Goal: Task Accomplishment & Management: Manage account settings

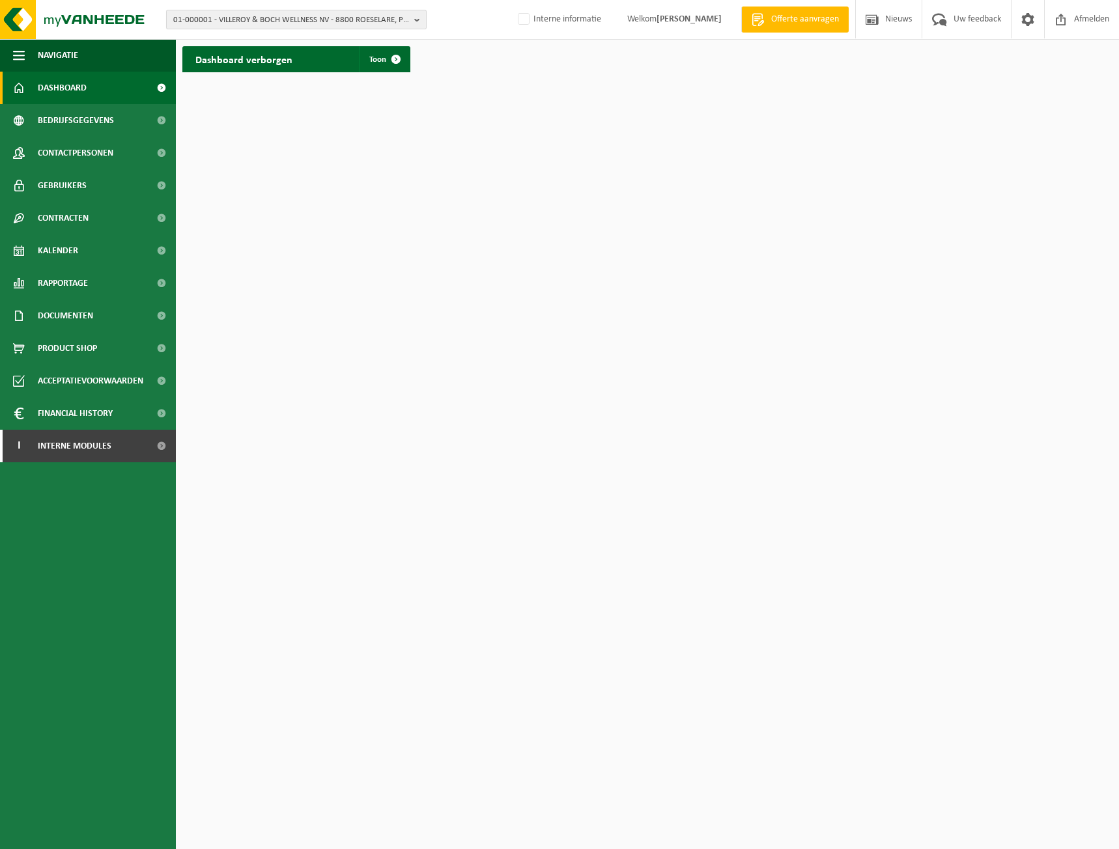
click at [305, 18] on span "01-000001 - VILLEROY & BOCH WELLNESS NV - 8800 ROESELARE, POPULIERSTRAAT 1" at bounding box center [291, 20] width 236 height 20
type input "10-862965"
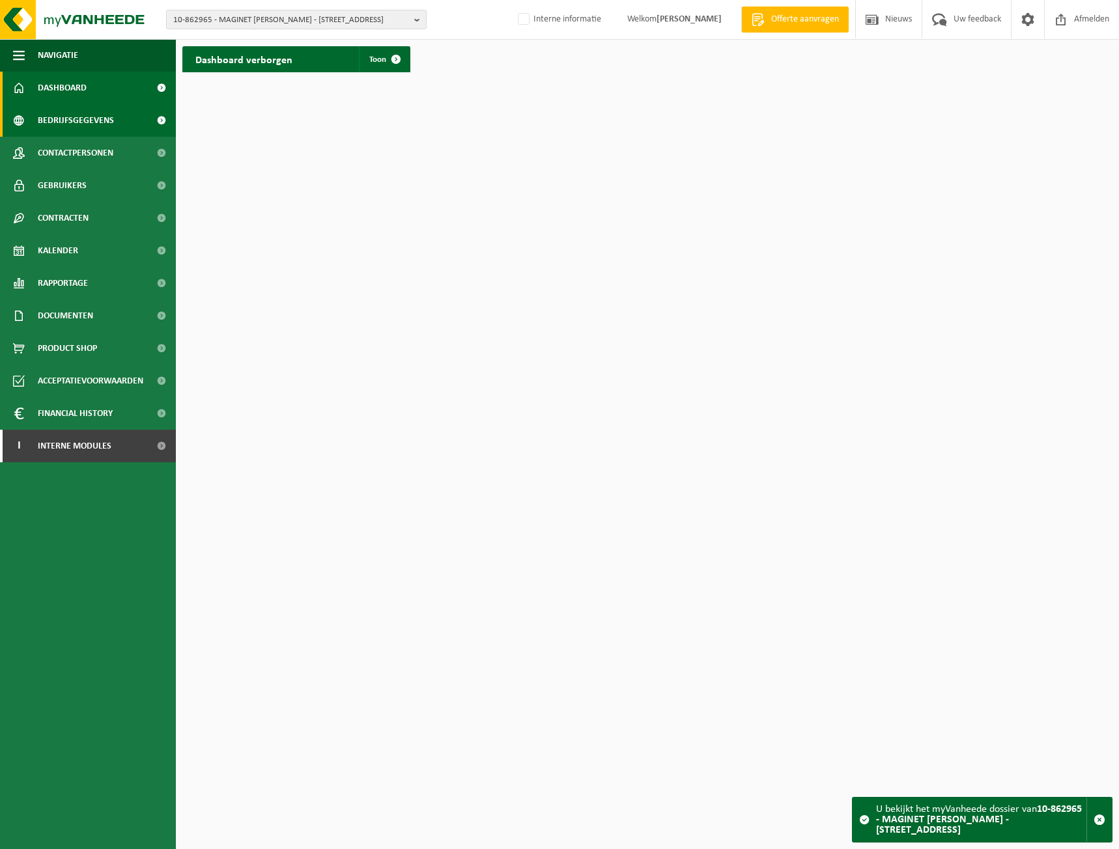
click at [100, 120] on span "Bedrijfsgegevens" at bounding box center [76, 120] width 76 height 33
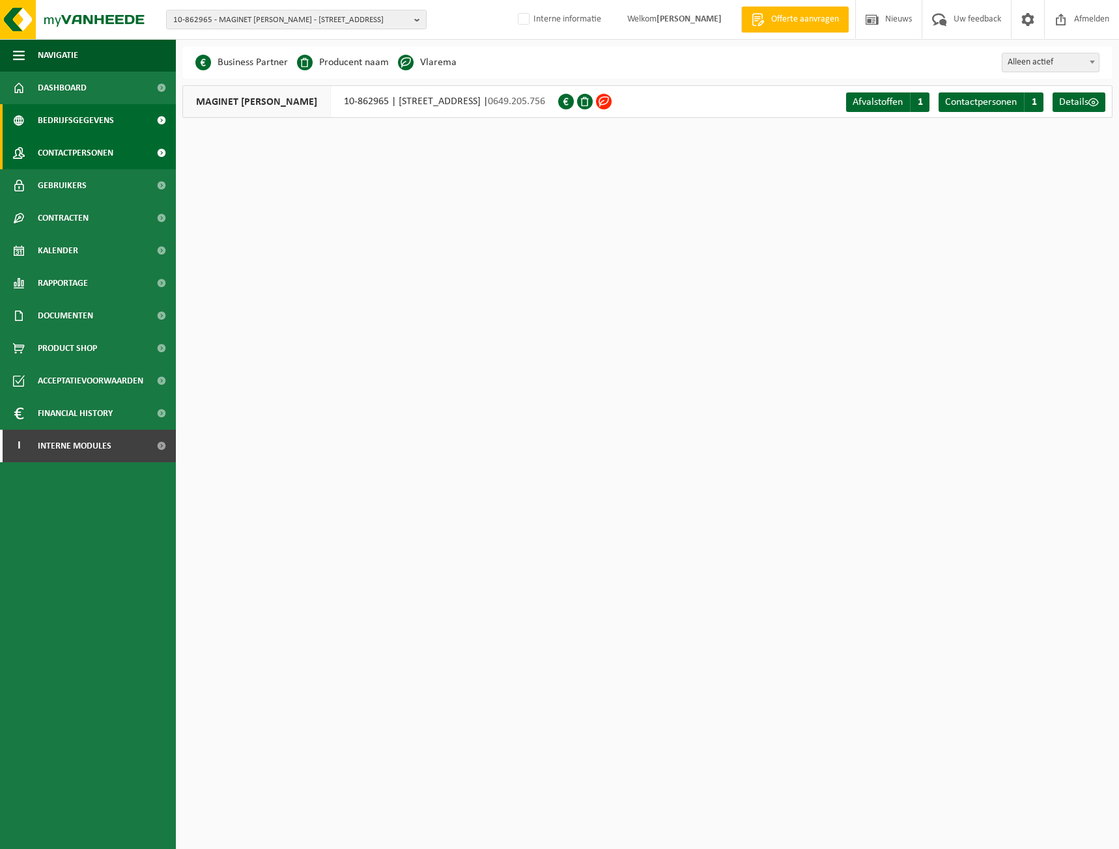
click at [94, 145] on span "Contactpersonen" at bounding box center [76, 153] width 76 height 33
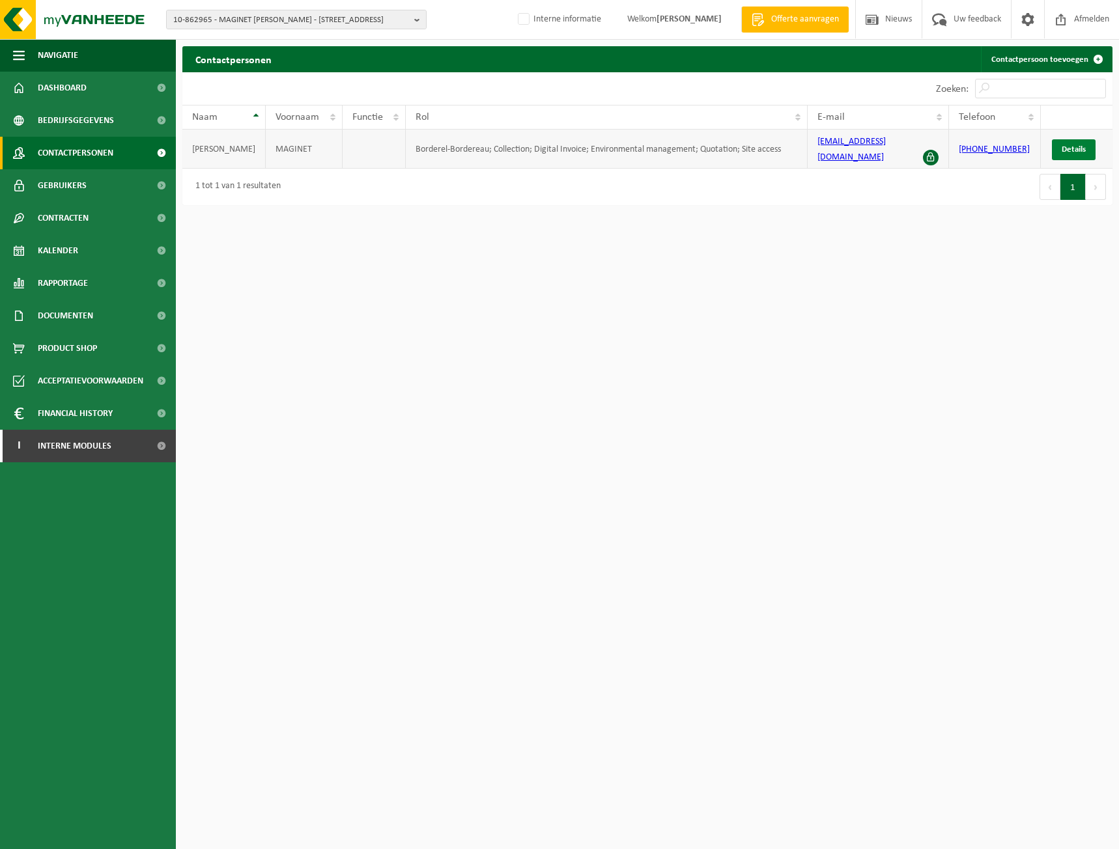
click at [1083, 145] on span "Details" at bounding box center [1074, 149] width 24 height 8
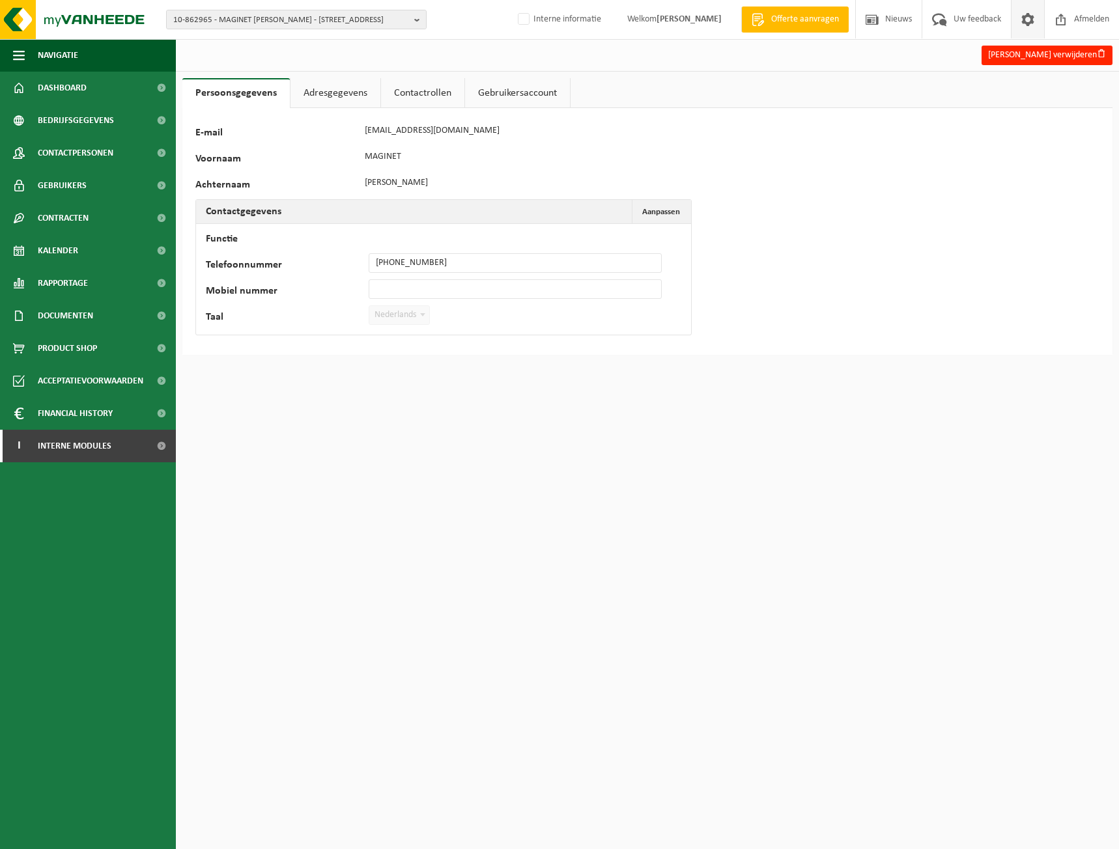
click at [1030, 23] on span at bounding box center [1028, 19] width 20 height 38
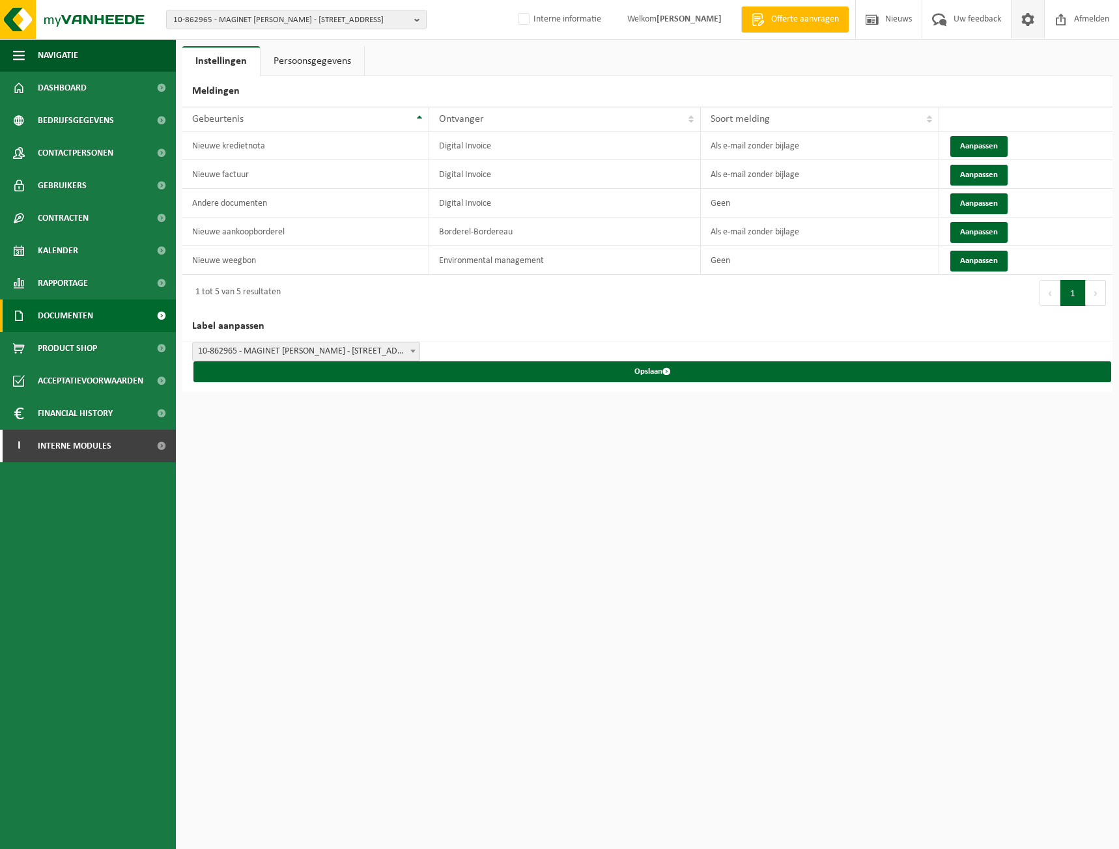
drag, startPoint x: 53, startPoint y: 304, endPoint x: 74, endPoint y: 311, distance: 22.0
click at [54, 304] on span "Documenten" at bounding box center [65, 316] width 55 height 33
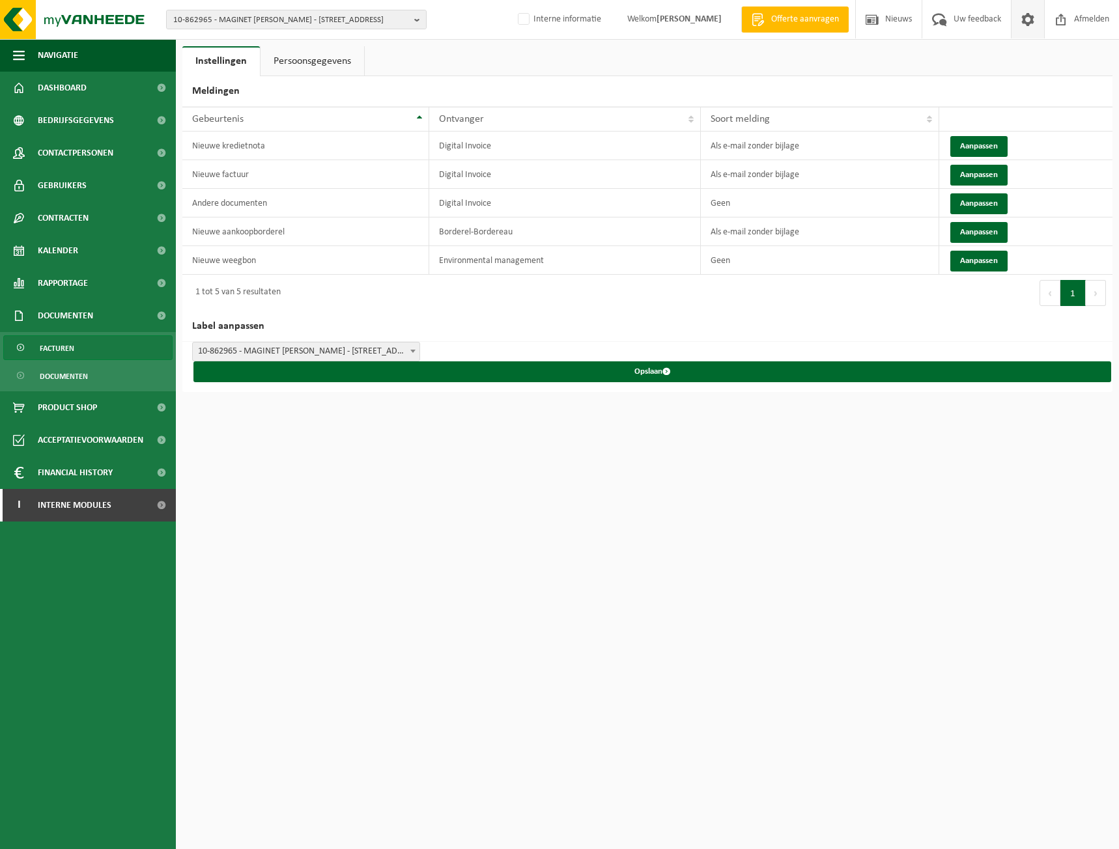
click at [104, 347] on link "Facturen" at bounding box center [87, 347] width 169 height 25
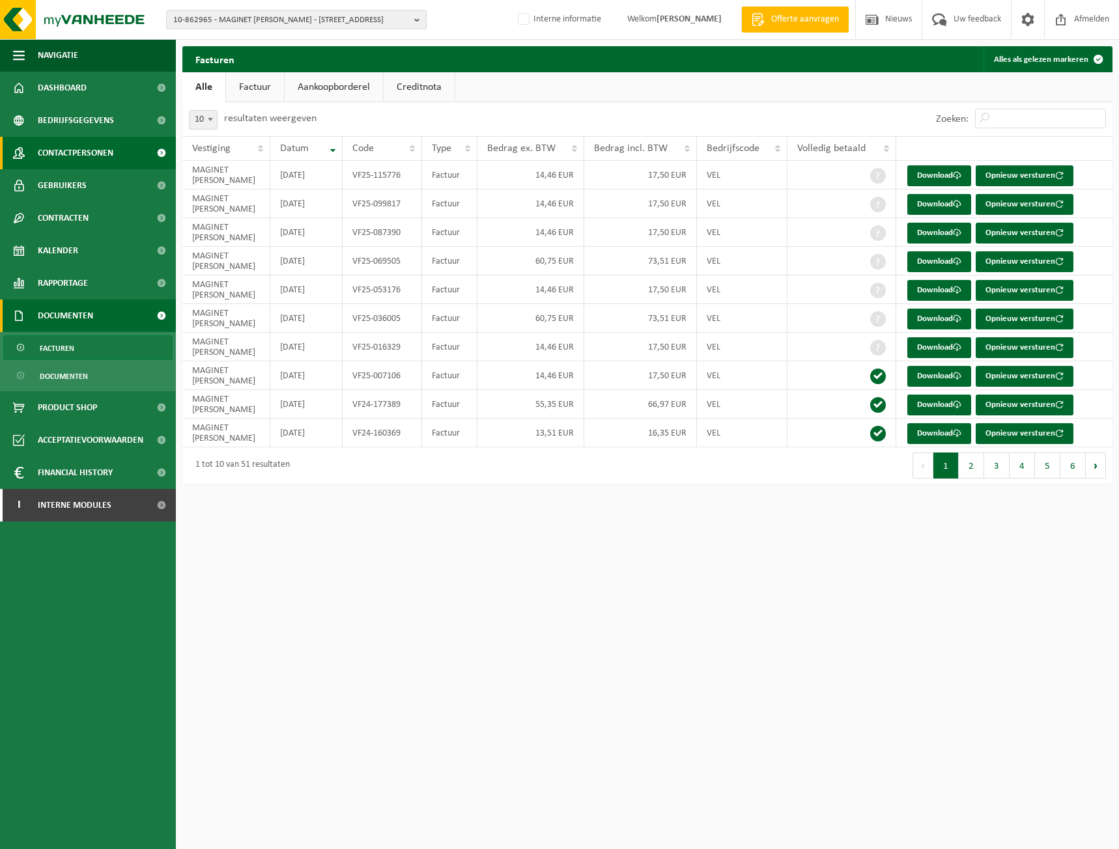
click at [107, 145] on span "Contactpersonen" at bounding box center [76, 153] width 76 height 33
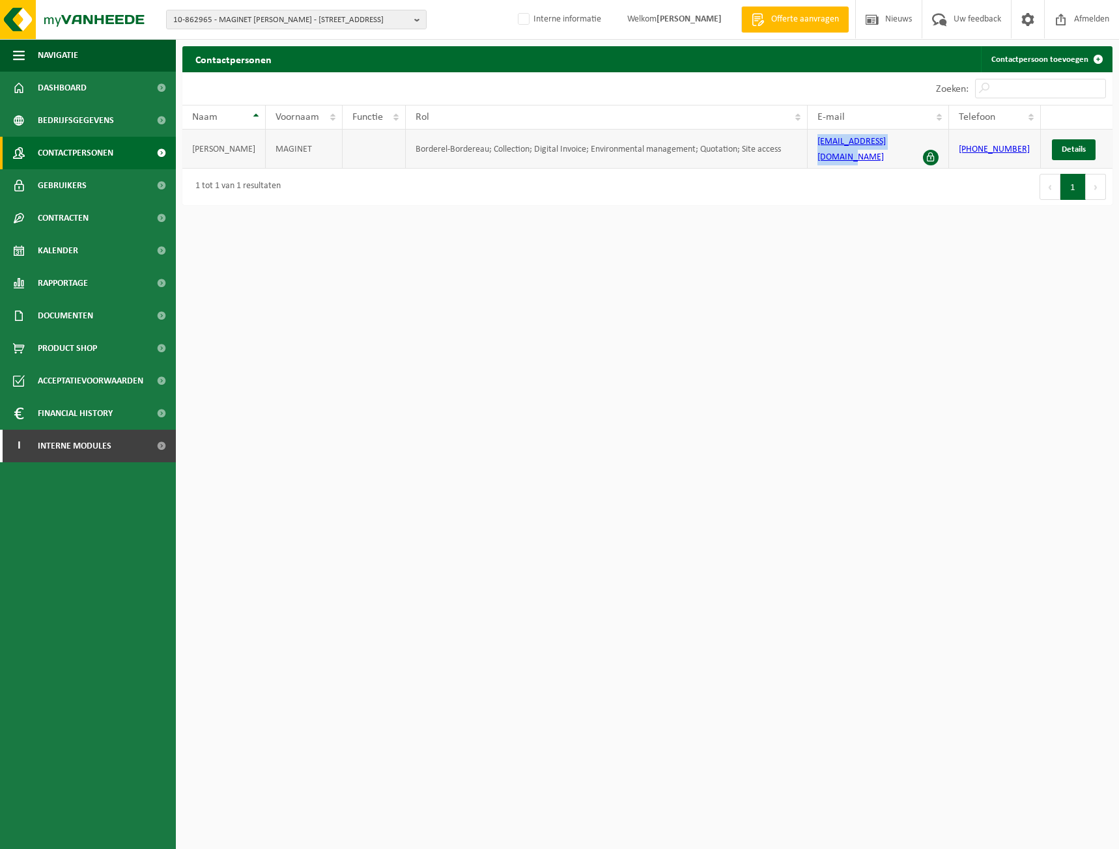
drag, startPoint x: 909, startPoint y: 152, endPoint x: 809, endPoint y: 149, distance: 100.4
click at [809, 149] on td "[EMAIL_ADDRESS][DOMAIN_NAME]" at bounding box center [879, 149] width 142 height 39
copy link "[EMAIL_ADDRESS][DOMAIN_NAME]"
click at [59, 444] on span "Interne modules" at bounding box center [75, 446] width 74 height 33
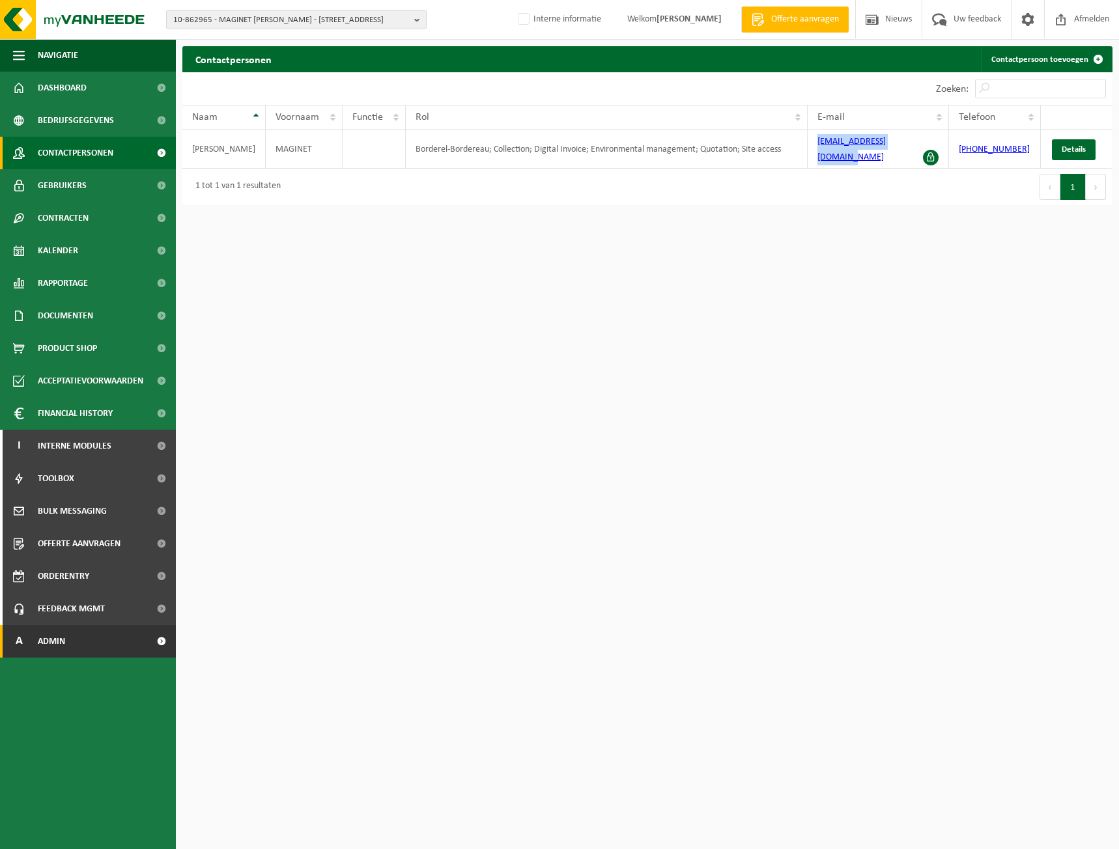
click at [68, 633] on link "A Admin" at bounding box center [88, 641] width 176 height 33
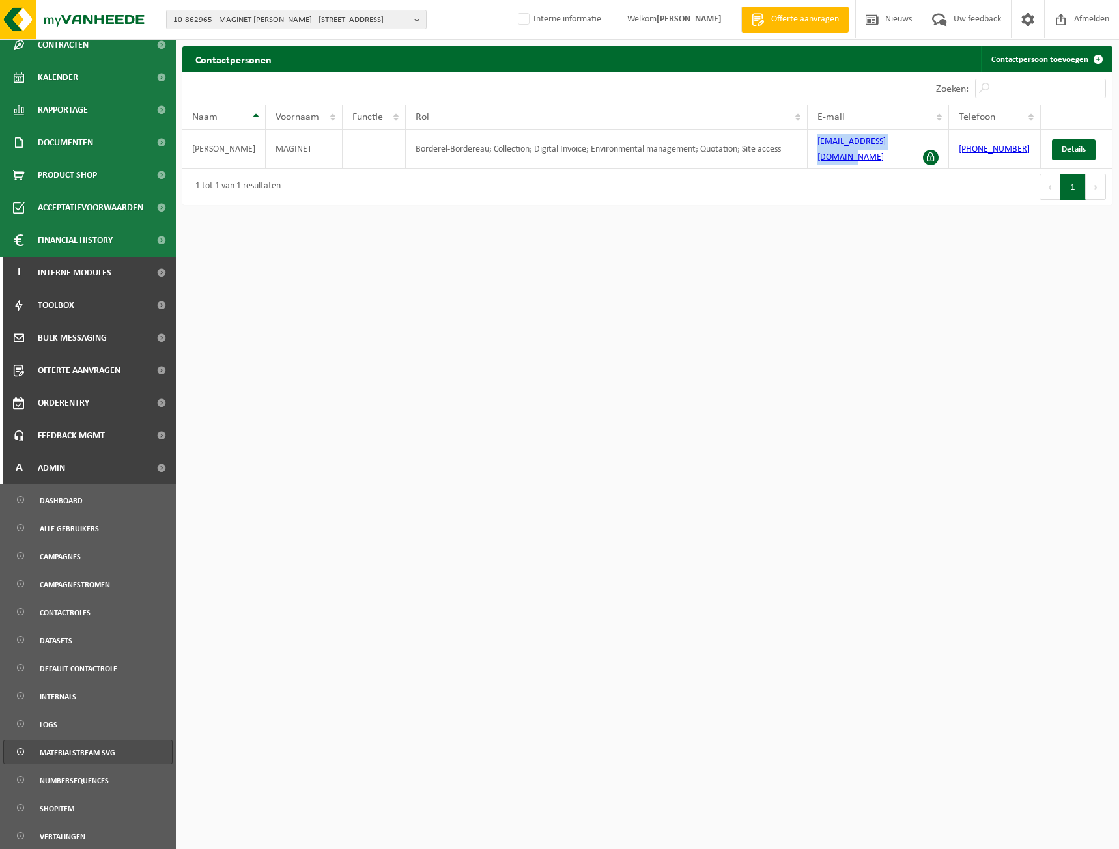
scroll to position [260, 0]
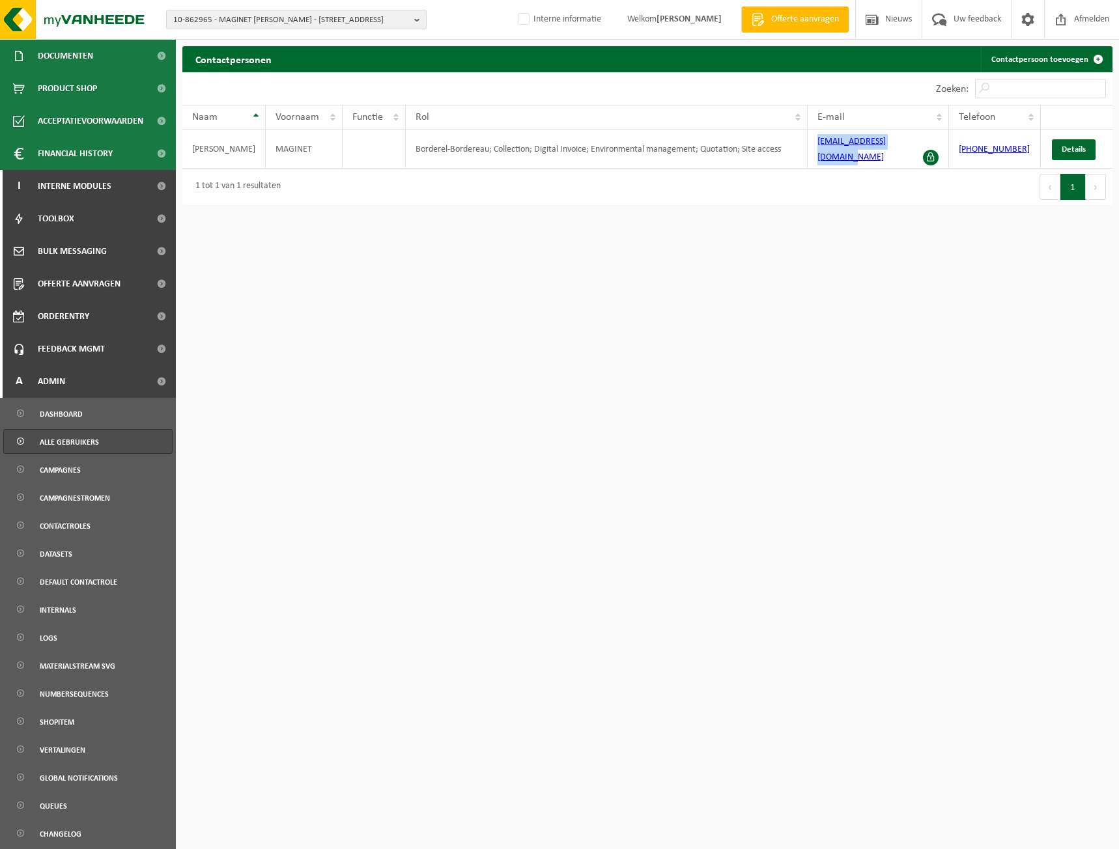
click at [102, 440] on link "Alle gebruikers" at bounding box center [87, 441] width 169 height 25
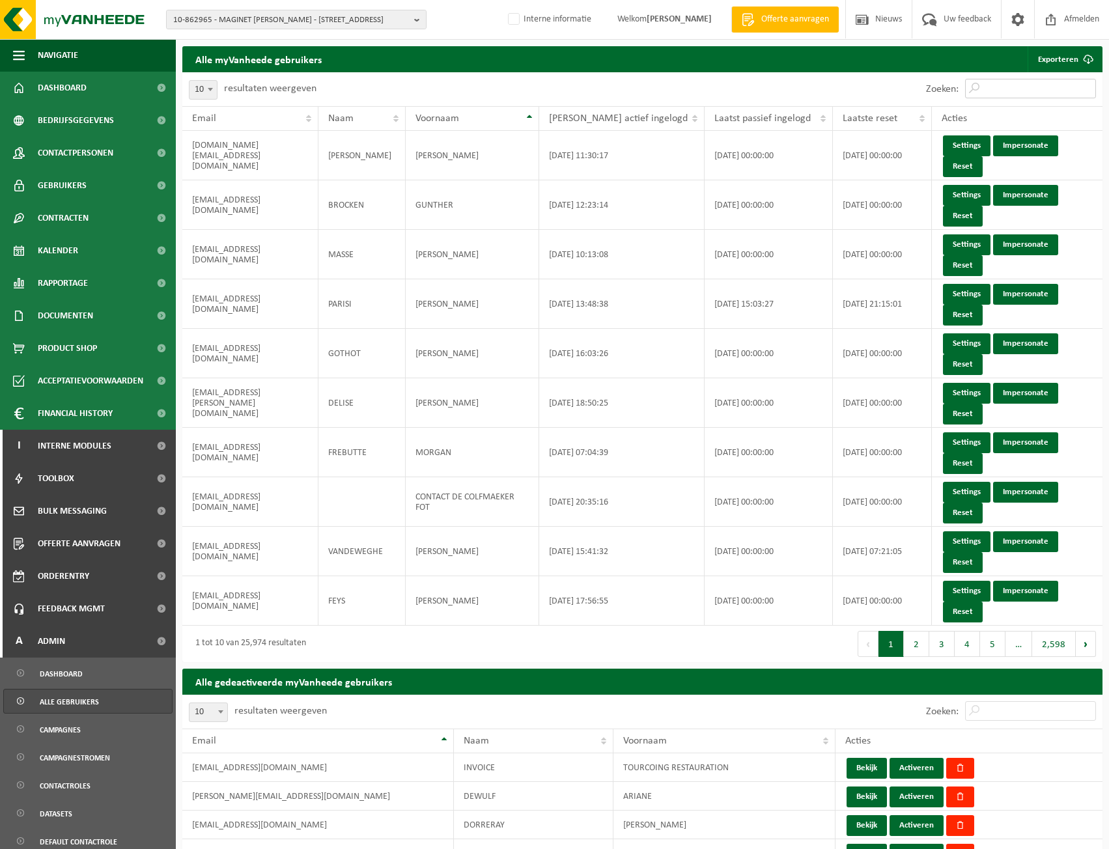
click at [1017, 90] on input "Zoeken:" at bounding box center [1030, 89] width 131 height 20
paste input "rudi.maginet@telenet.be"
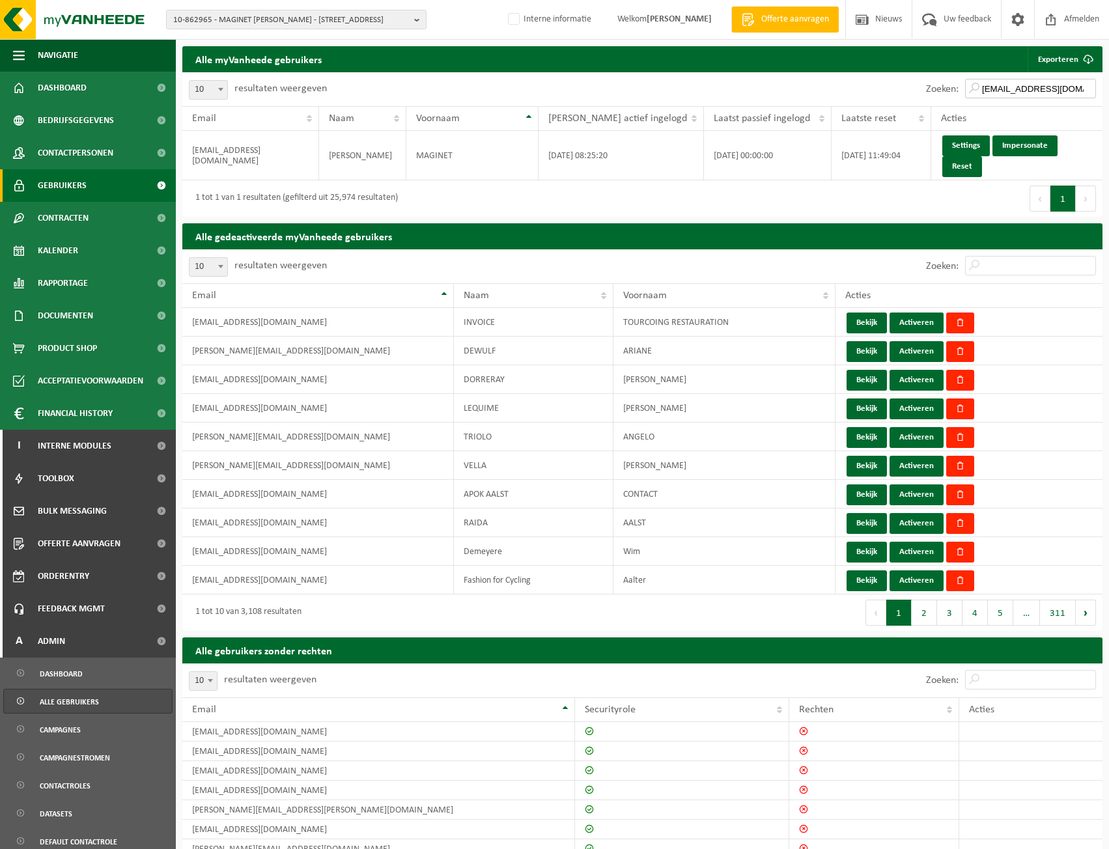
type input "rudi.maginet@telenet.be"
click at [79, 180] on span "Gebruikers" at bounding box center [62, 185] width 49 height 33
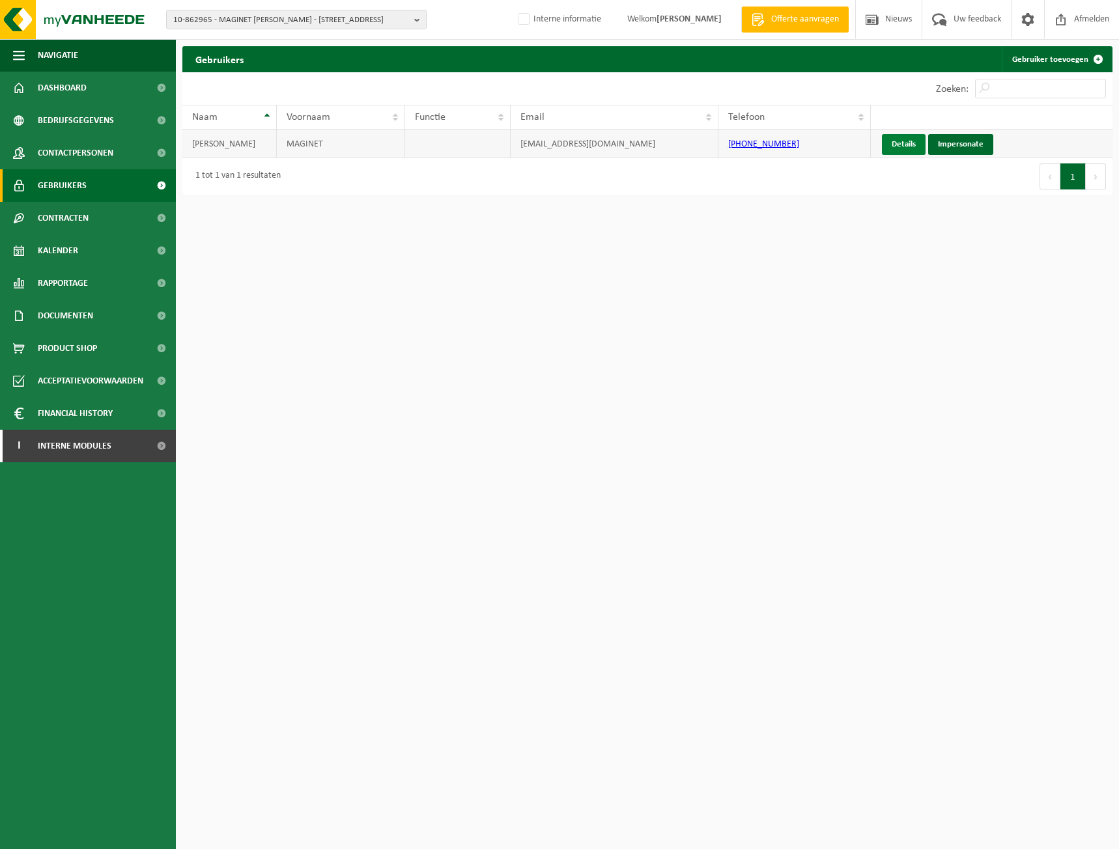
click at [903, 147] on link "Details" at bounding box center [904, 144] width 44 height 21
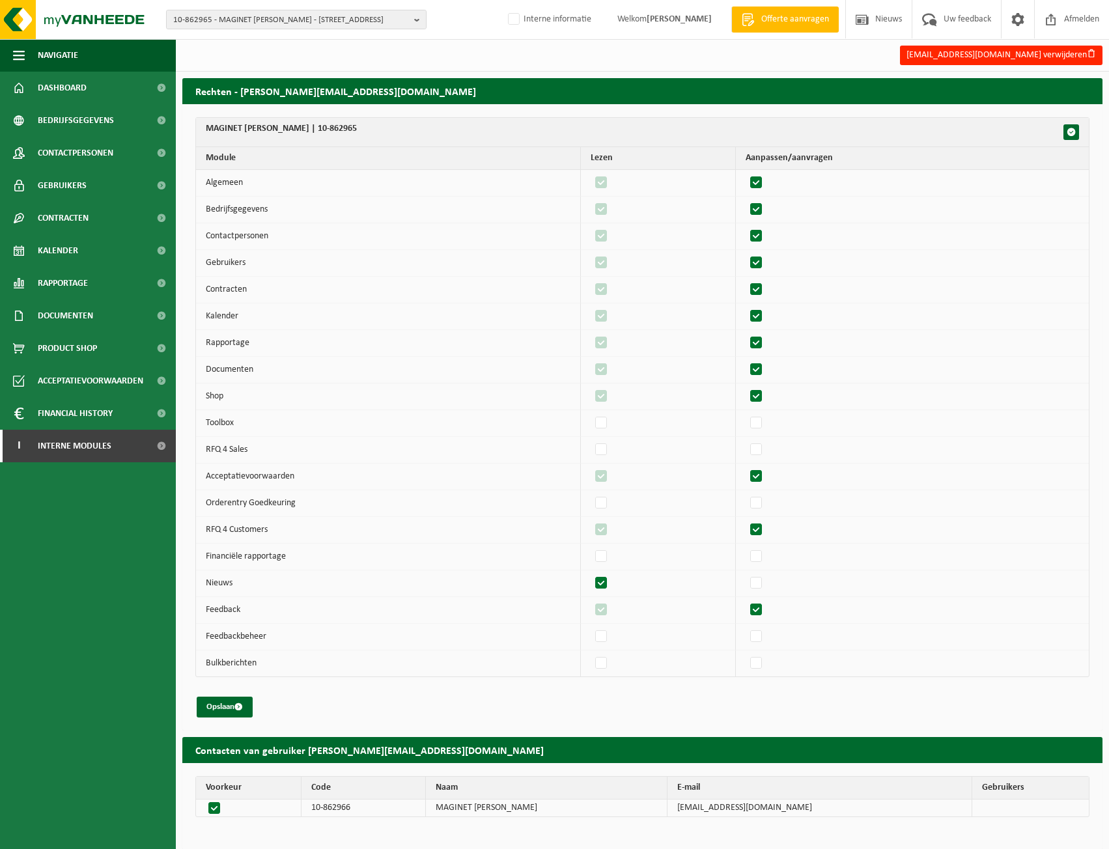
scroll to position [7, 0]
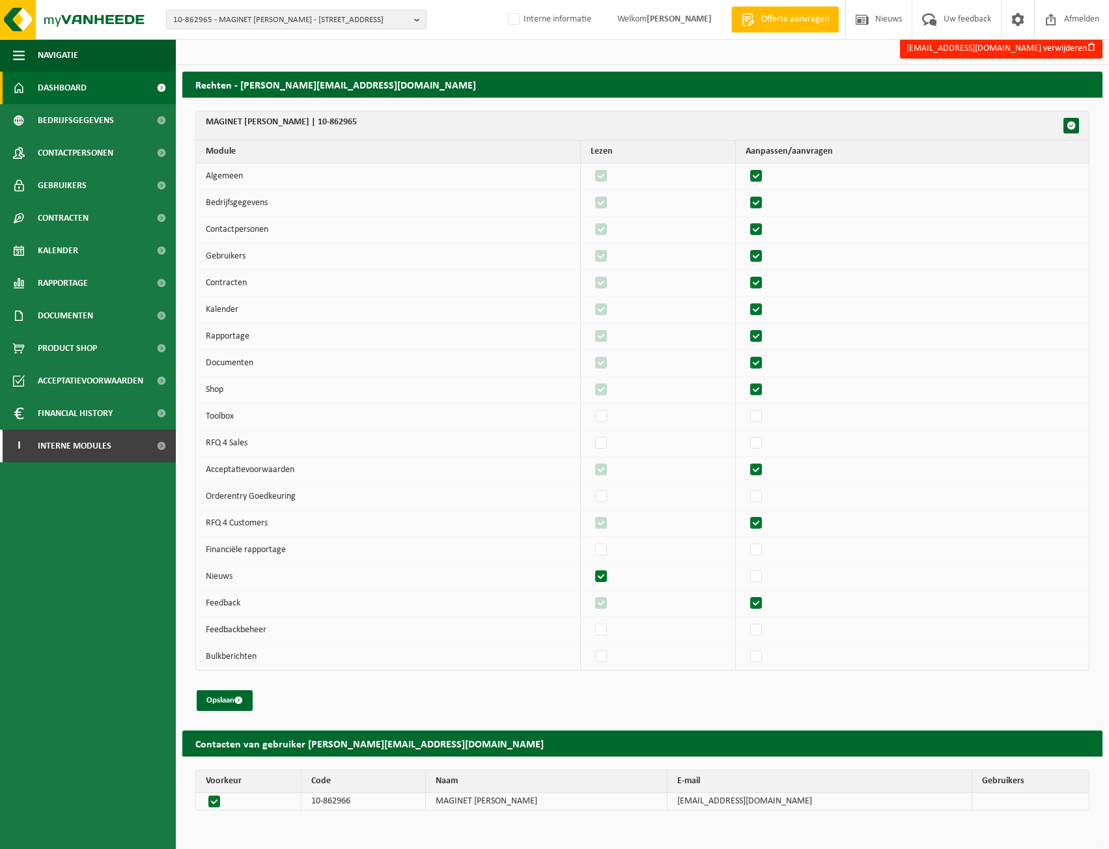
click at [107, 92] on link "Dashboard" at bounding box center [88, 88] width 176 height 33
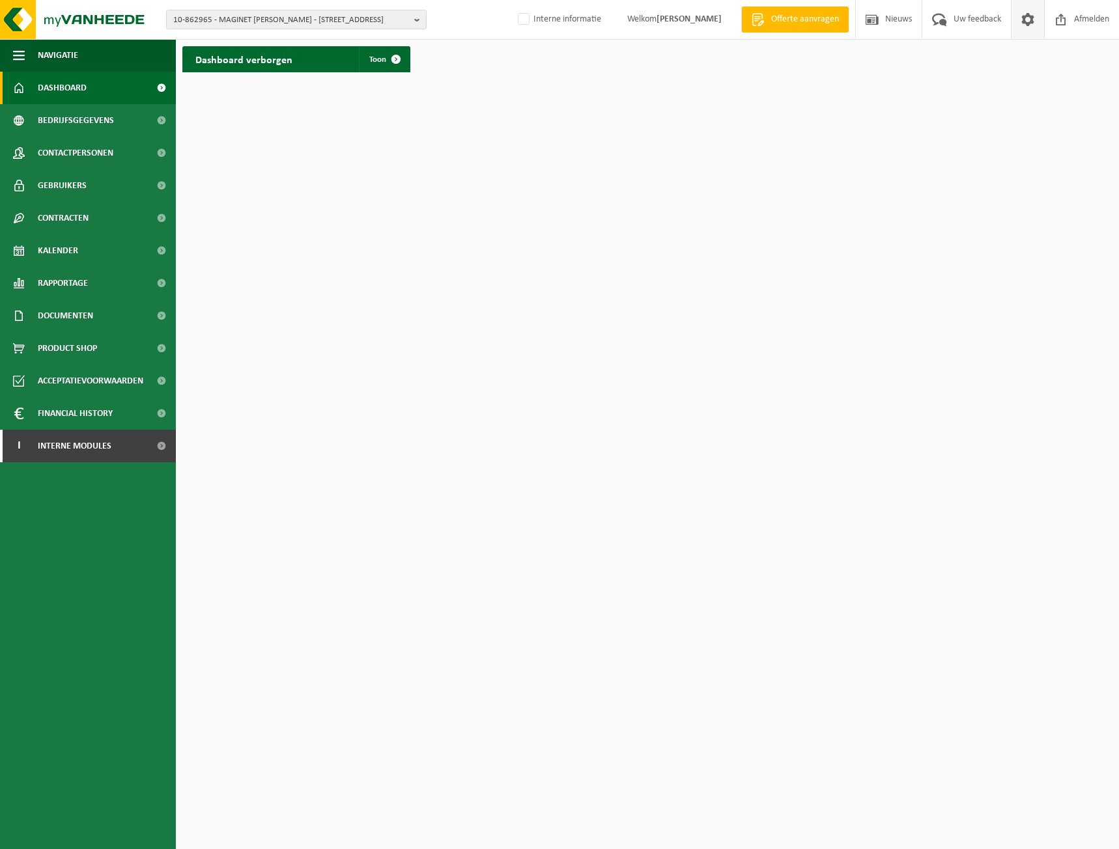
click at [1016, 18] on link at bounding box center [1027, 19] width 33 height 38
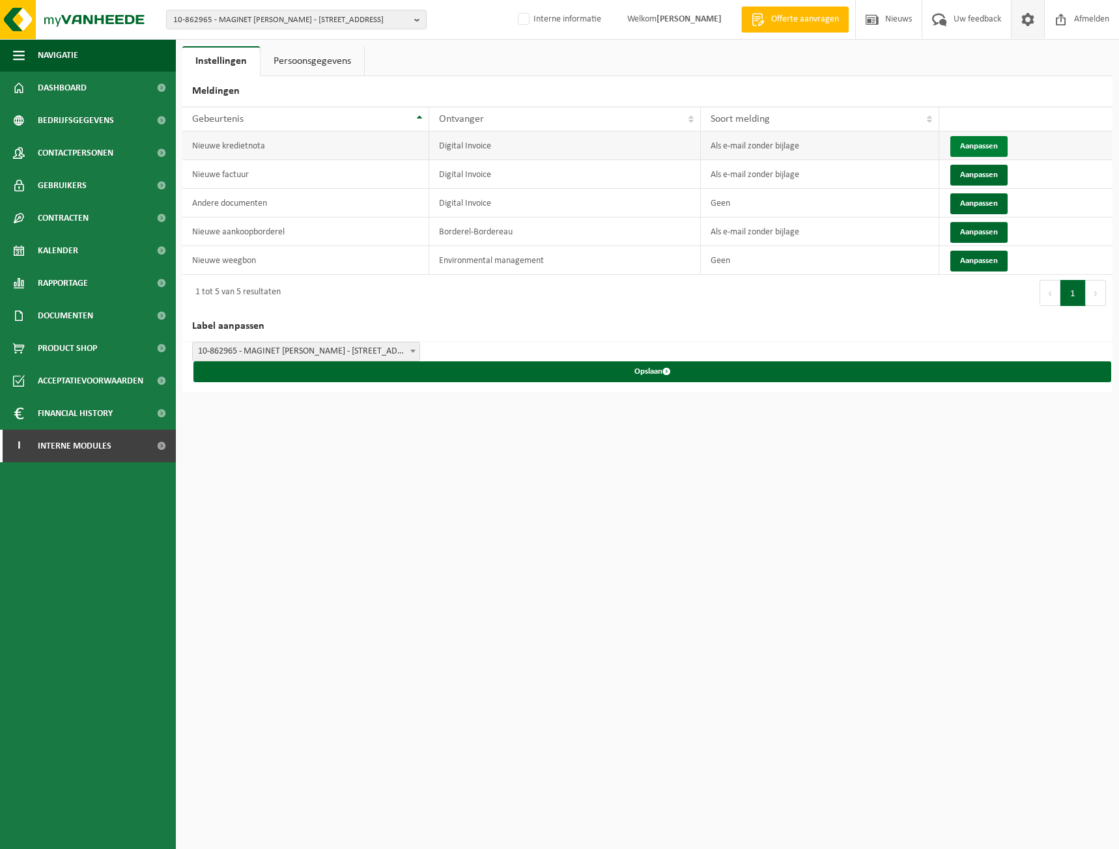
click at [950, 141] on button "Aanpassen" at bounding box center [978, 146] width 57 height 21
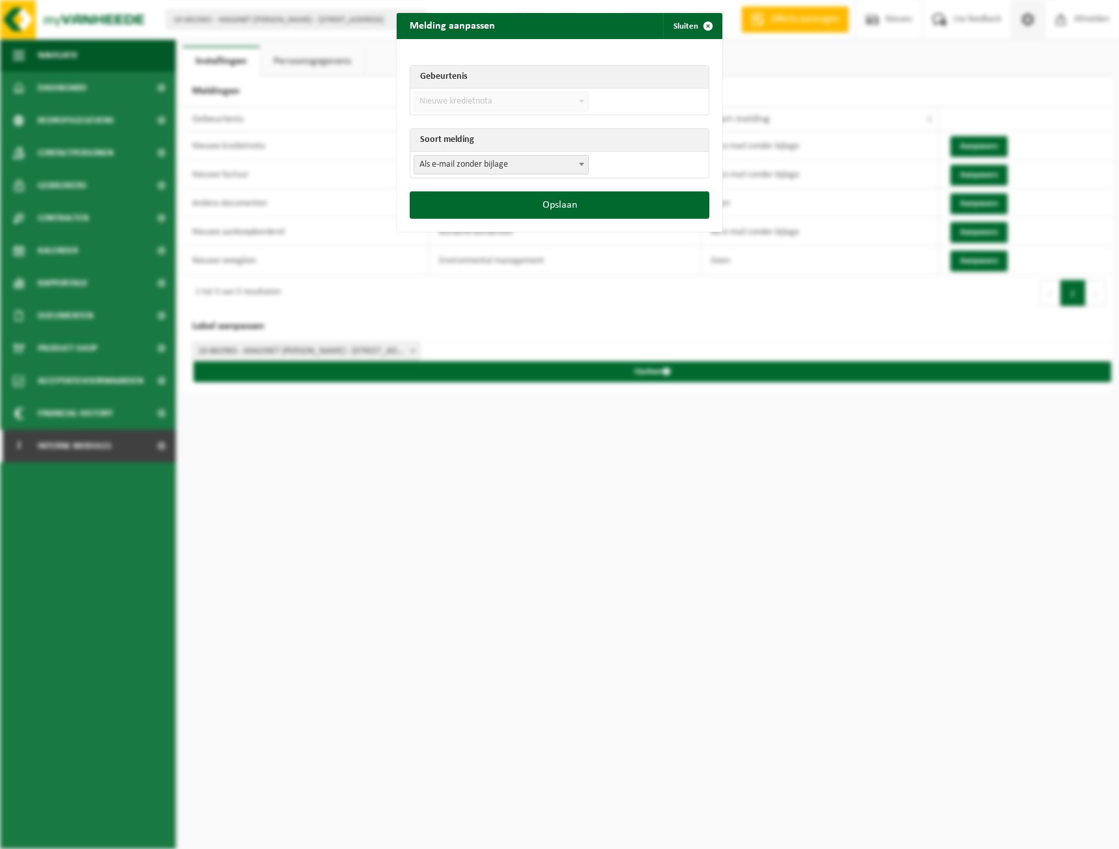
click at [525, 157] on span "Als e-mail zonder bijlage" at bounding box center [501, 165] width 174 height 18
select select "3"
click at [610, 204] on button "Opslaan" at bounding box center [560, 205] width 300 height 27
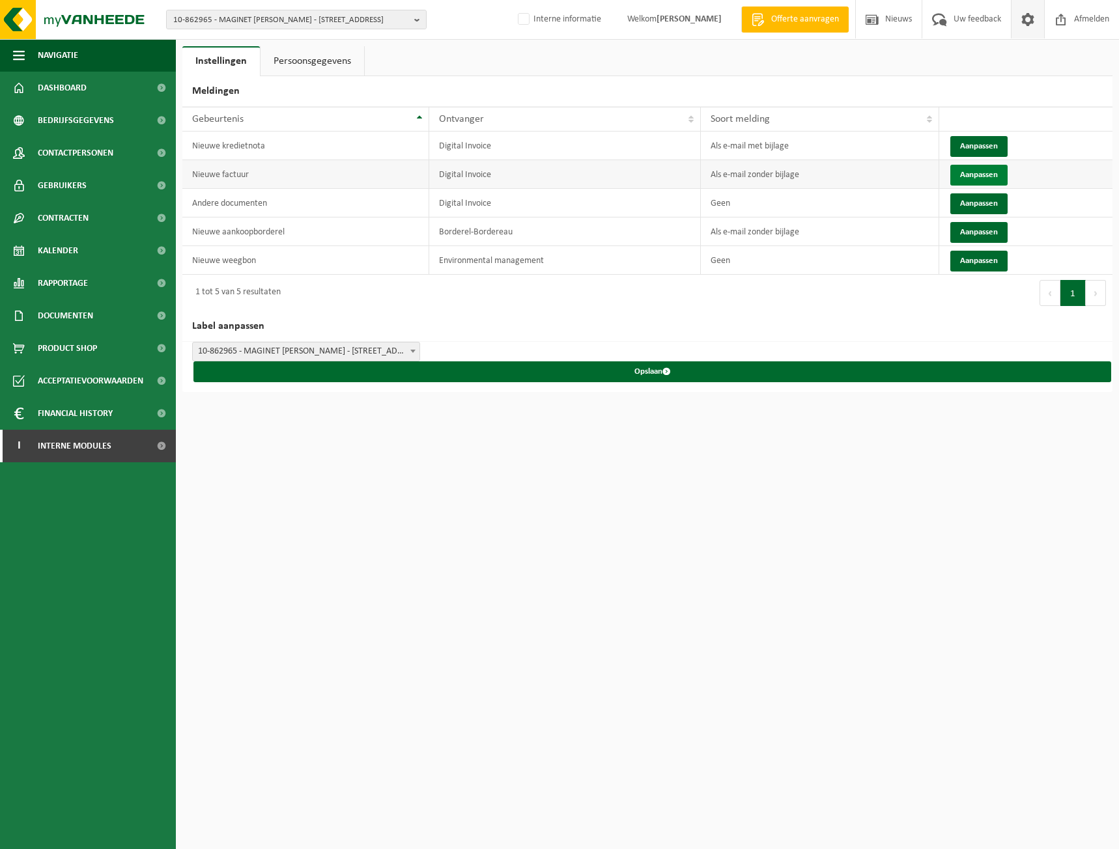
click at [1003, 173] on button "Aanpassen" at bounding box center [978, 175] width 57 height 21
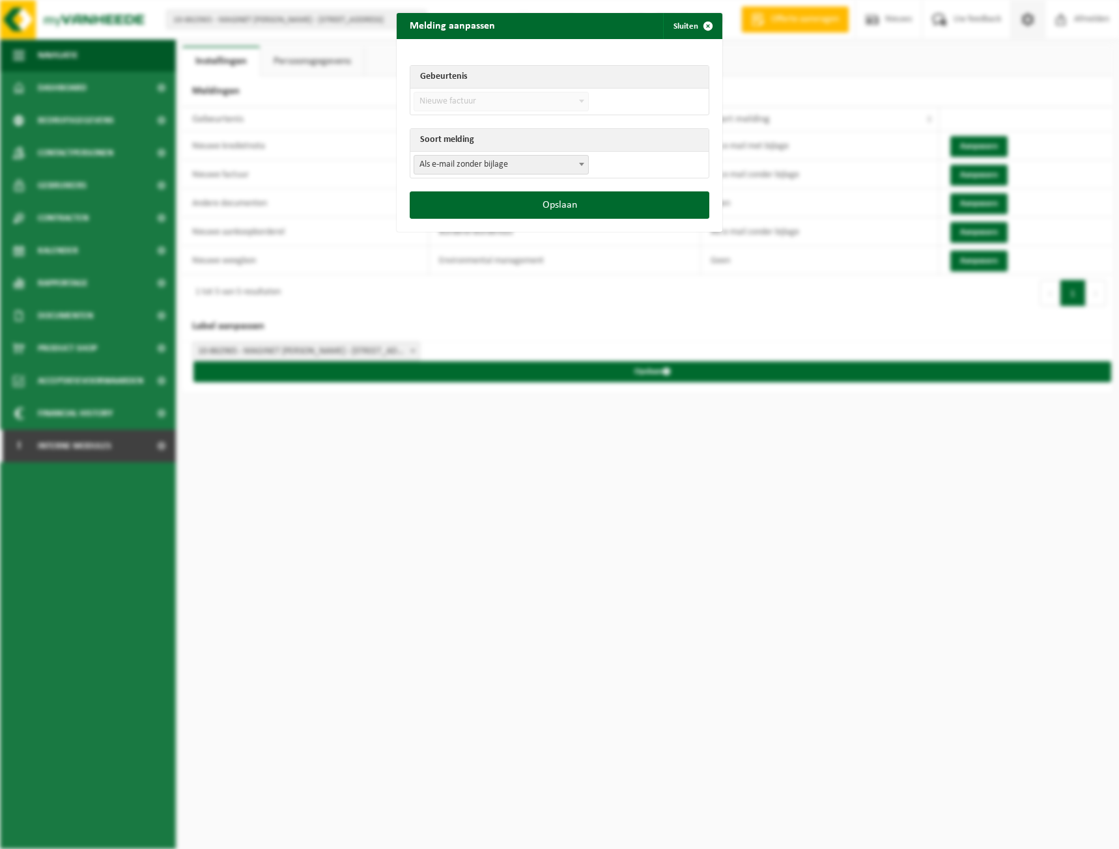
click at [558, 167] on span "Als e-mail zonder bijlage" at bounding box center [501, 165] width 174 height 18
select select "3"
click at [651, 205] on button "Opslaan" at bounding box center [560, 205] width 300 height 27
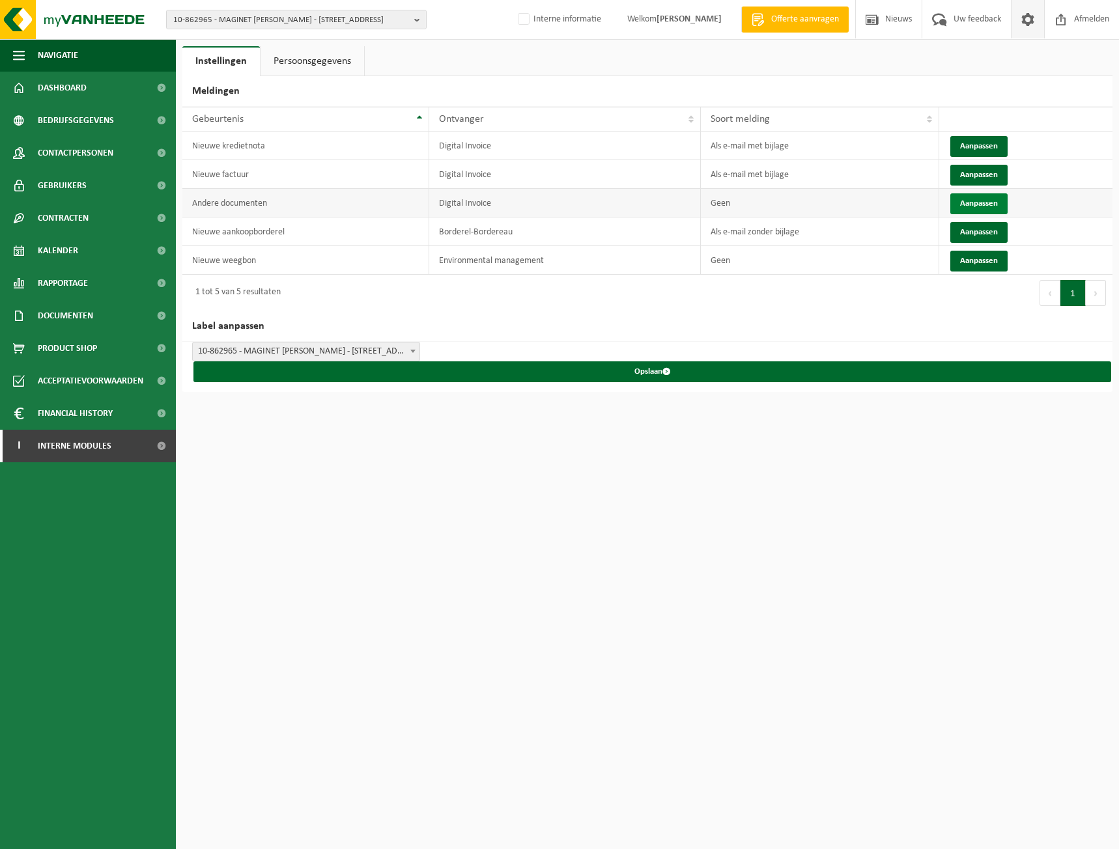
click at [989, 200] on button "Aanpassen" at bounding box center [978, 203] width 57 height 21
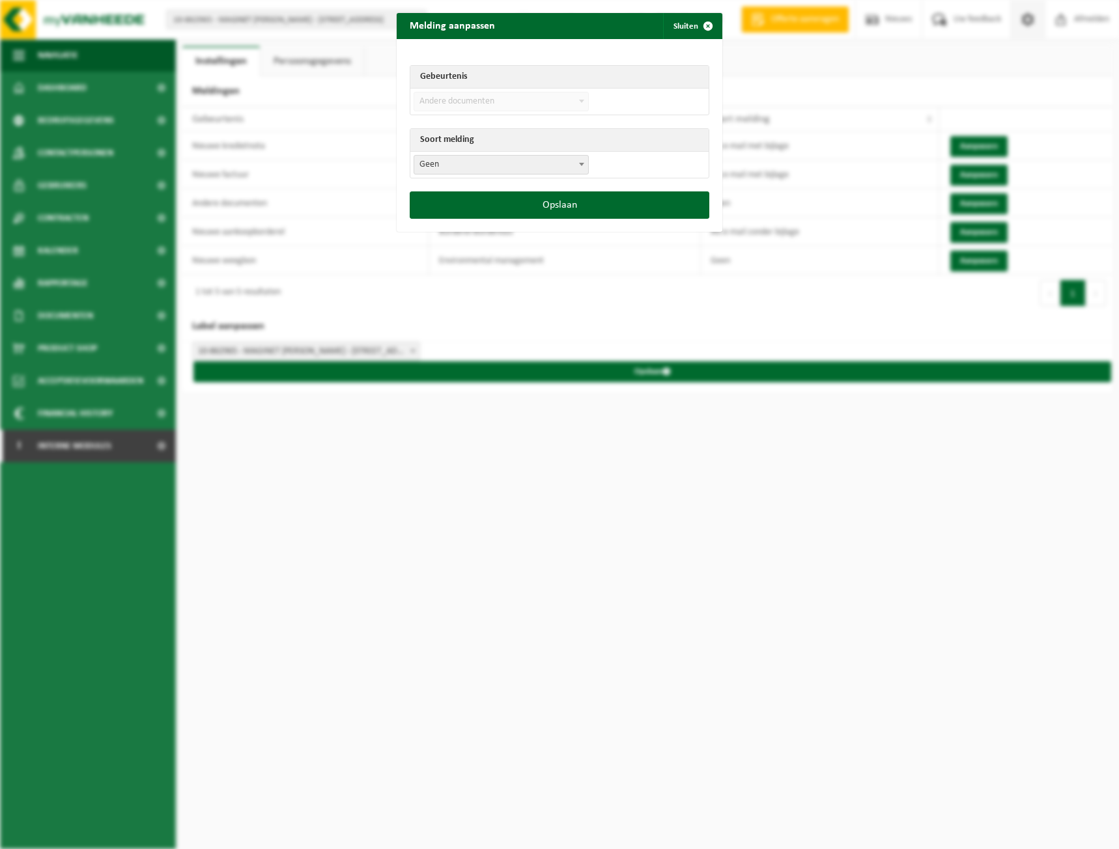
click at [468, 162] on span "Geen" at bounding box center [501, 165] width 174 height 18
select select "3"
click at [649, 210] on button "Opslaan" at bounding box center [560, 205] width 300 height 27
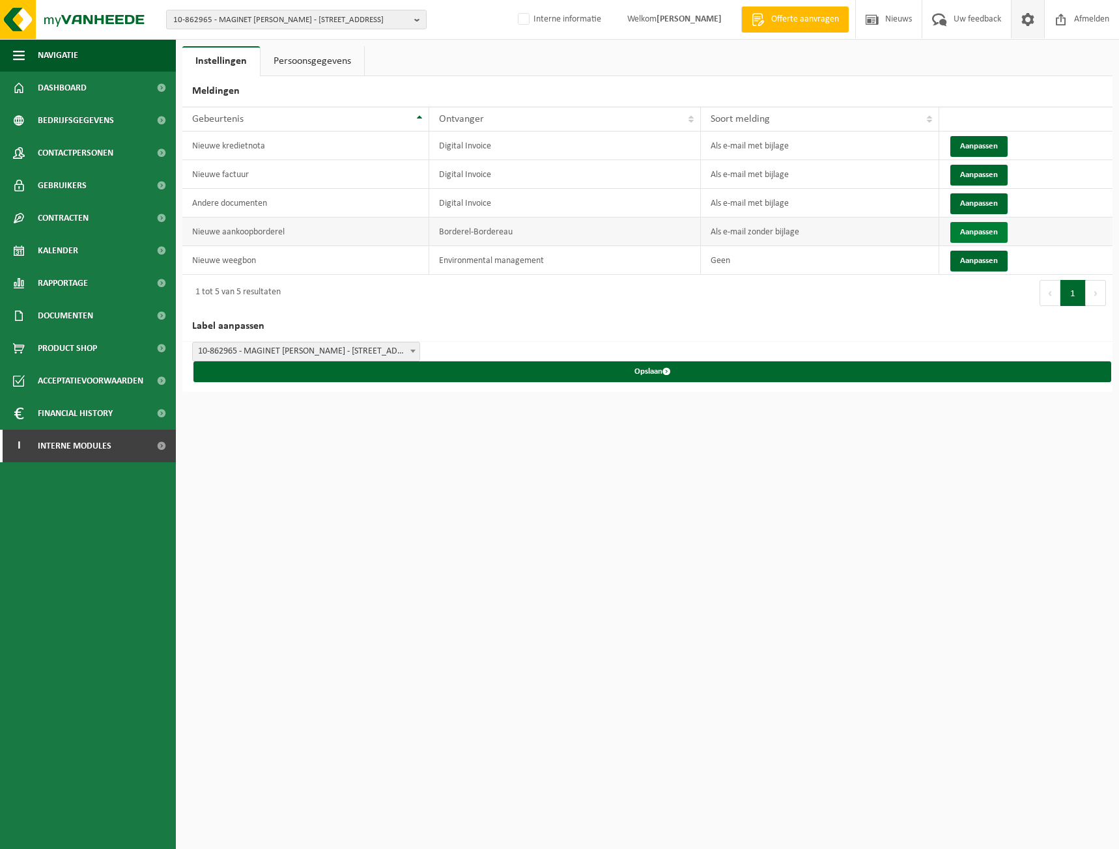
click at [980, 227] on button "Aanpassen" at bounding box center [978, 232] width 57 height 21
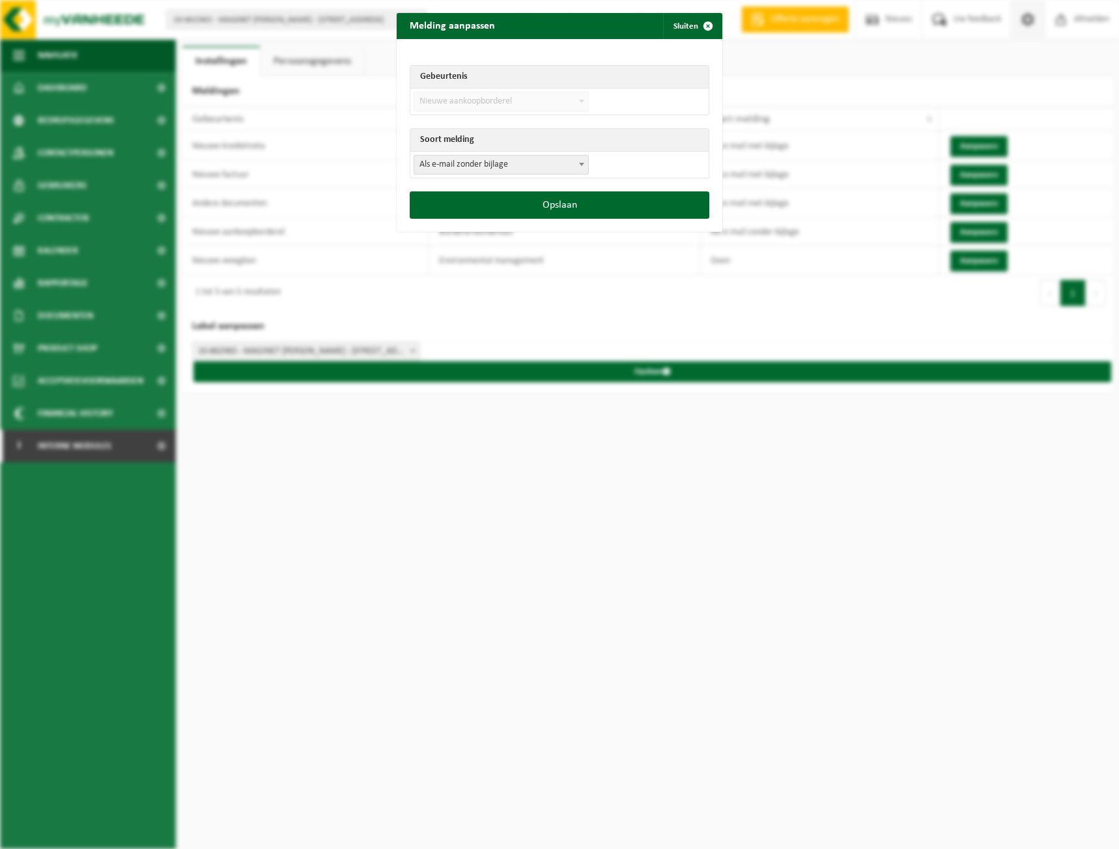
click at [539, 169] on span "Als e-mail zonder bijlage" at bounding box center [501, 165] width 174 height 18
select select "3"
click at [633, 205] on button "Opslaan" at bounding box center [560, 205] width 300 height 27
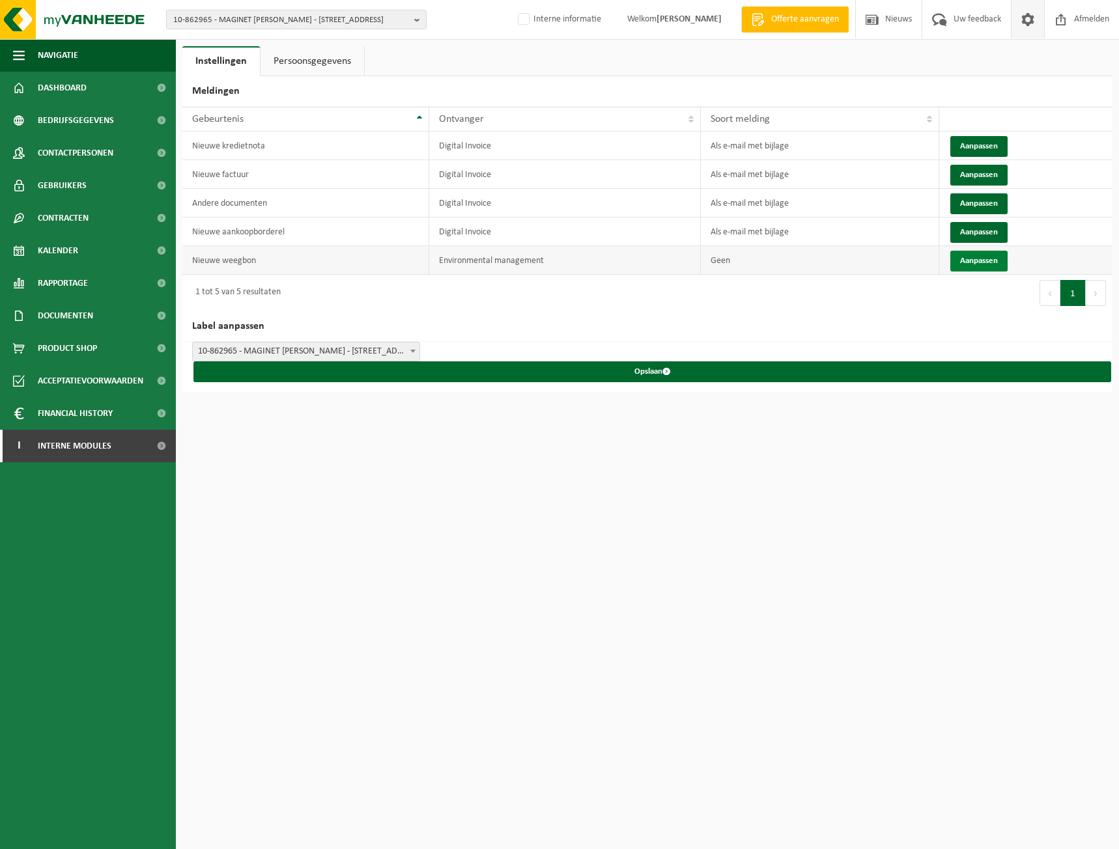
click at [982, 255] on button "Aanpassen" at bounding box center [978, 261] width 57 height 21
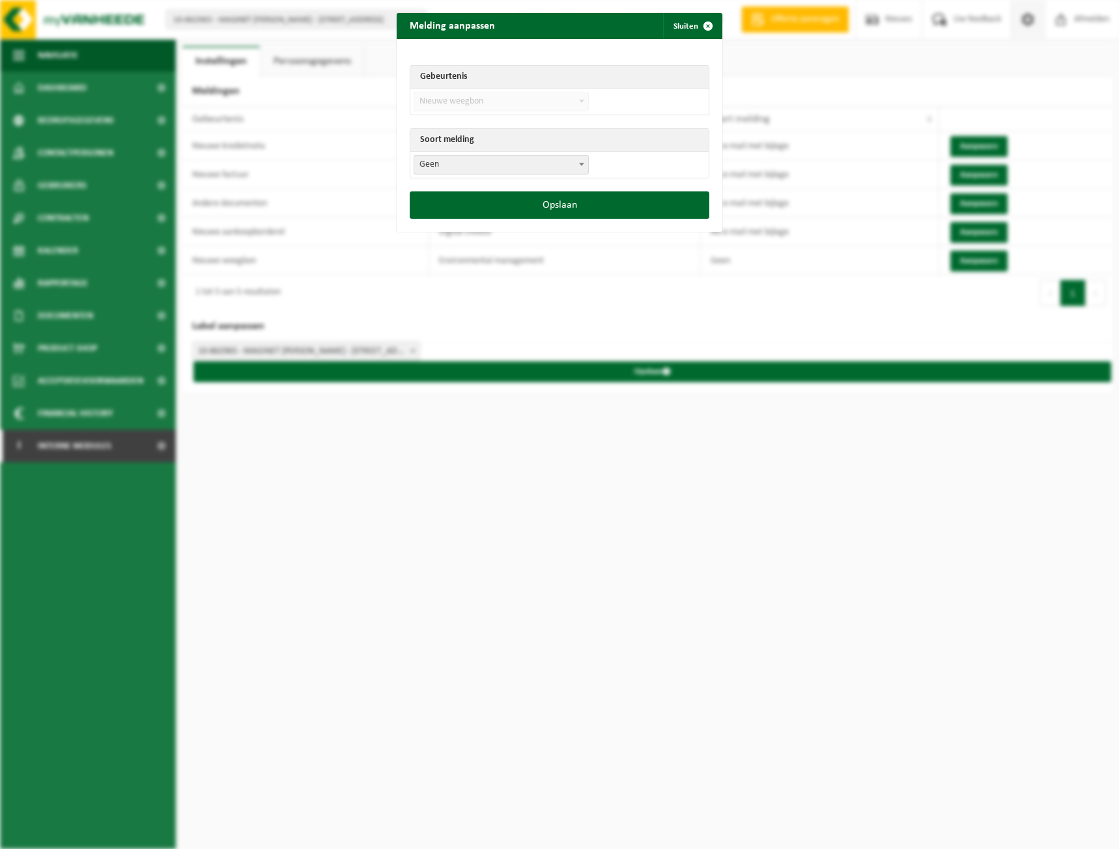
click at [520, 171] on span "Geen" at bounding box center [501, 165] width 174 height 18
select select "3"
click at [561, 207] on button "Opslaan" at bounding box center [560, 205] width 300 height 27
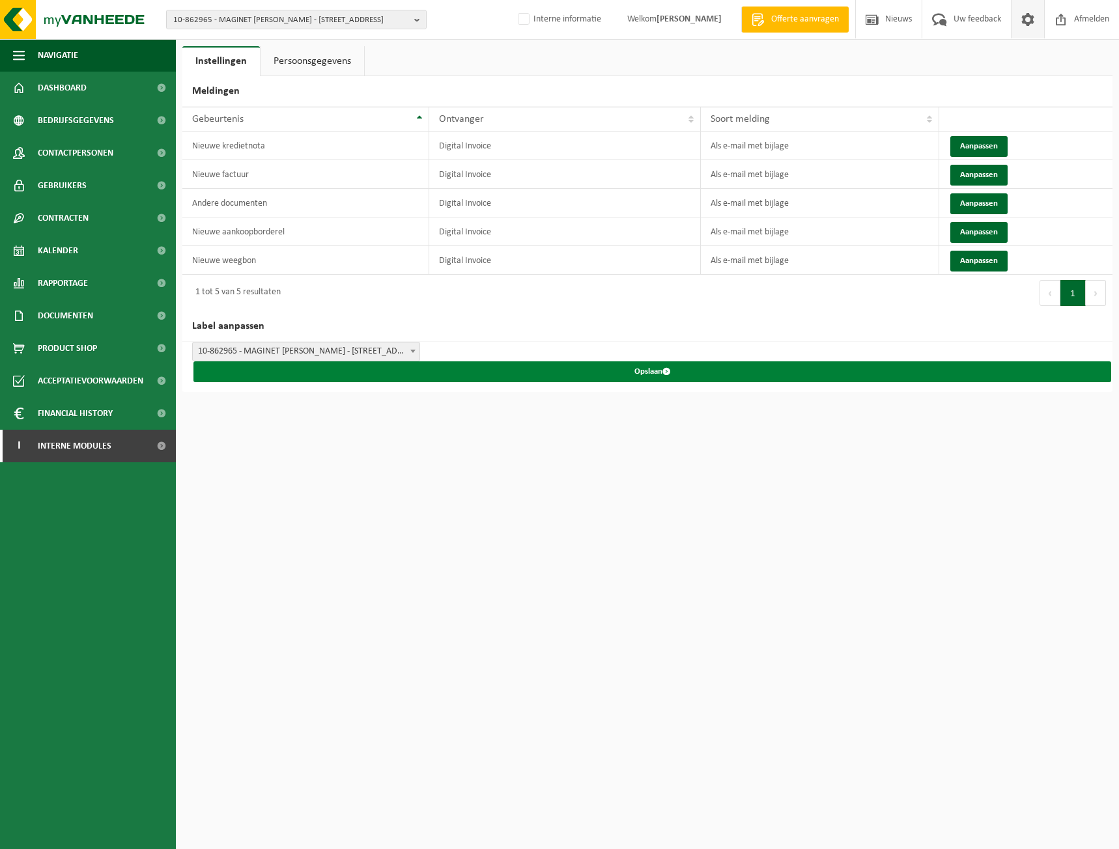
click at [605, 369] on button "Opslaan" at bounding box center [652, 372] width 918 height 21
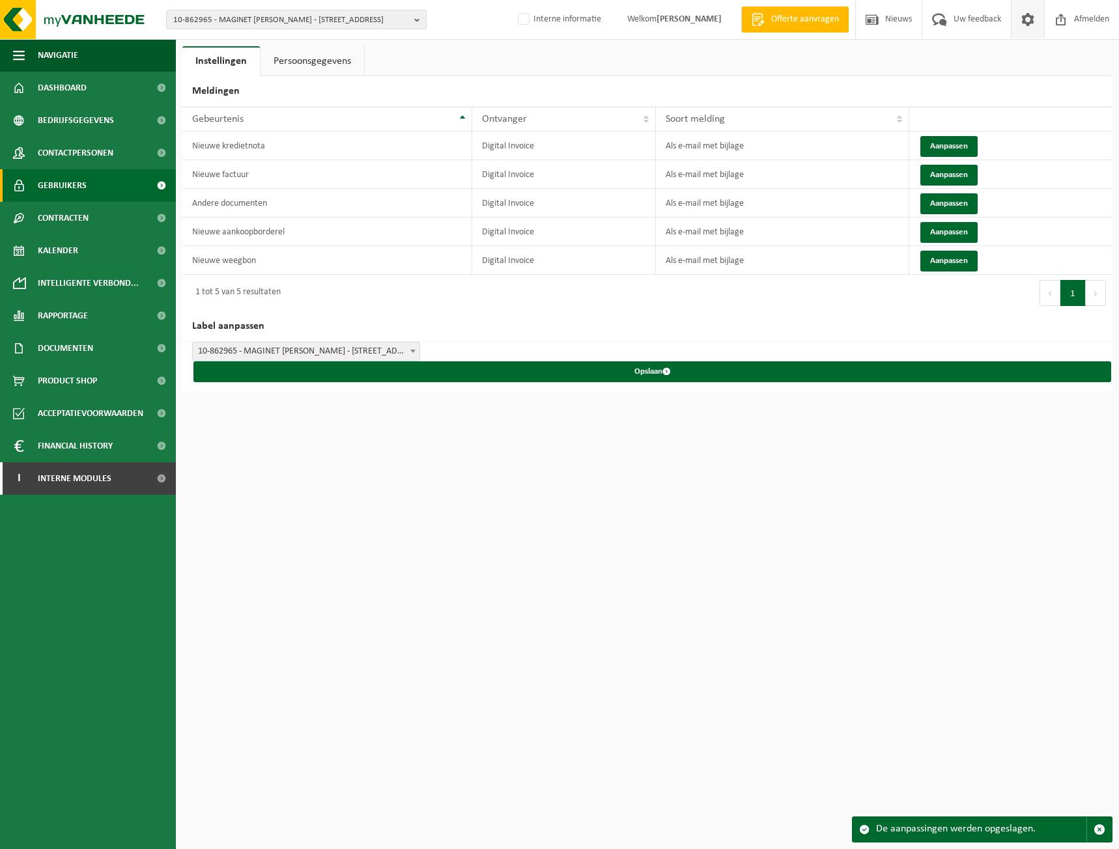
click at [95, 193] on link "Gebruikers" at bounding box center [88, 185] width 176 height 33
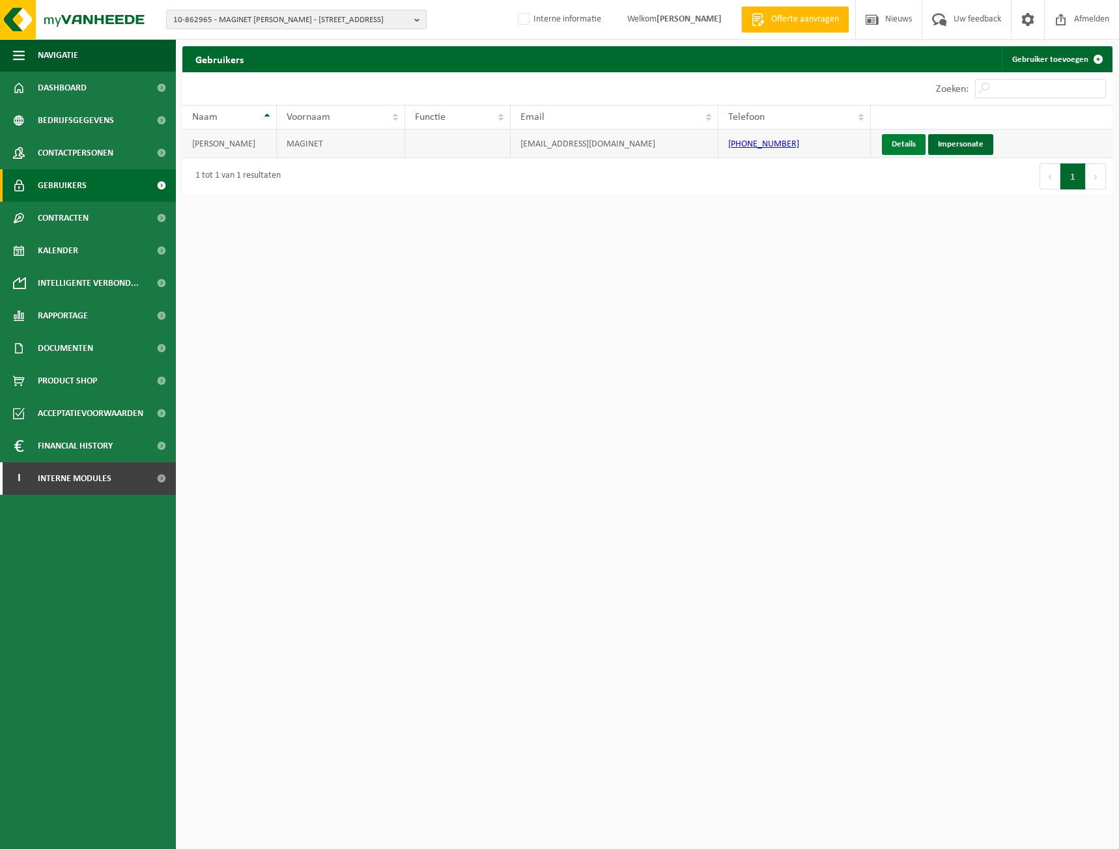
click at [909, 151] on link "Details" at bounding box center [904, 144] width 44 height 21
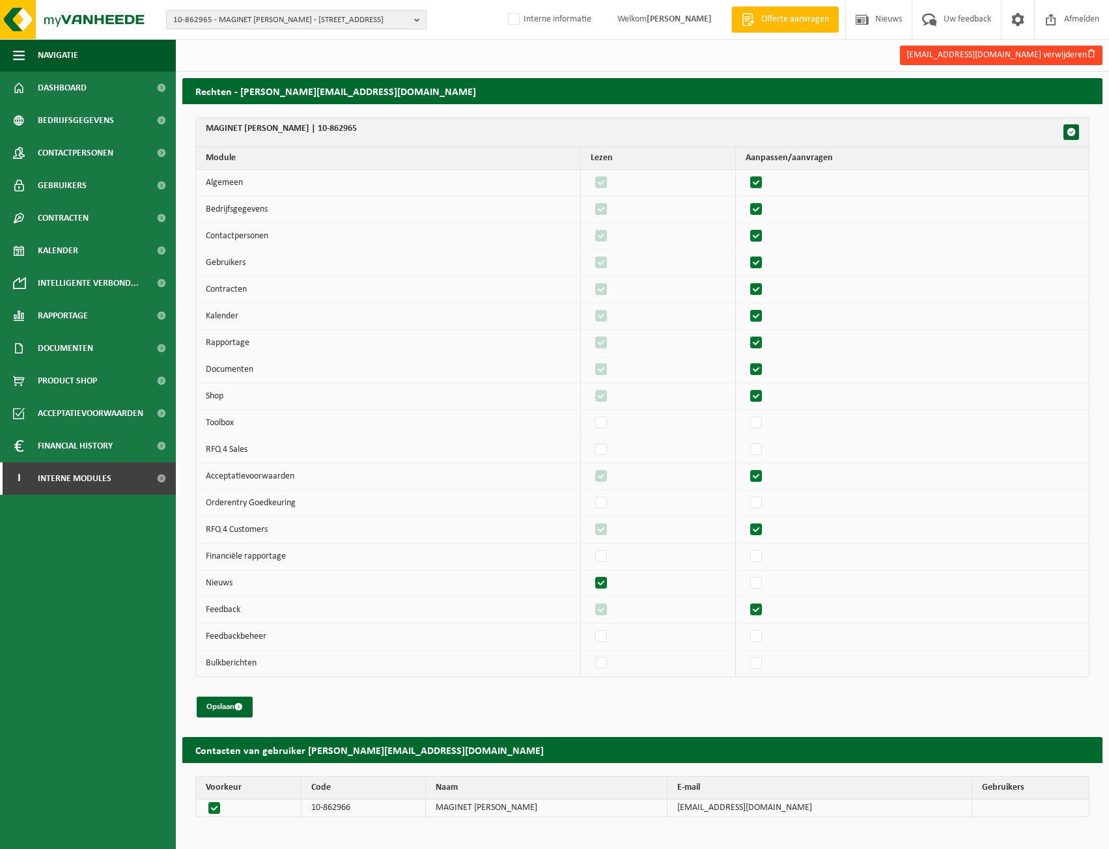
click at [982, 55] on button "[EMAIL_ADDRESS][DOMAIN_NAME] verwijderen" at bounding box center [1001, 56] width 203 height 20
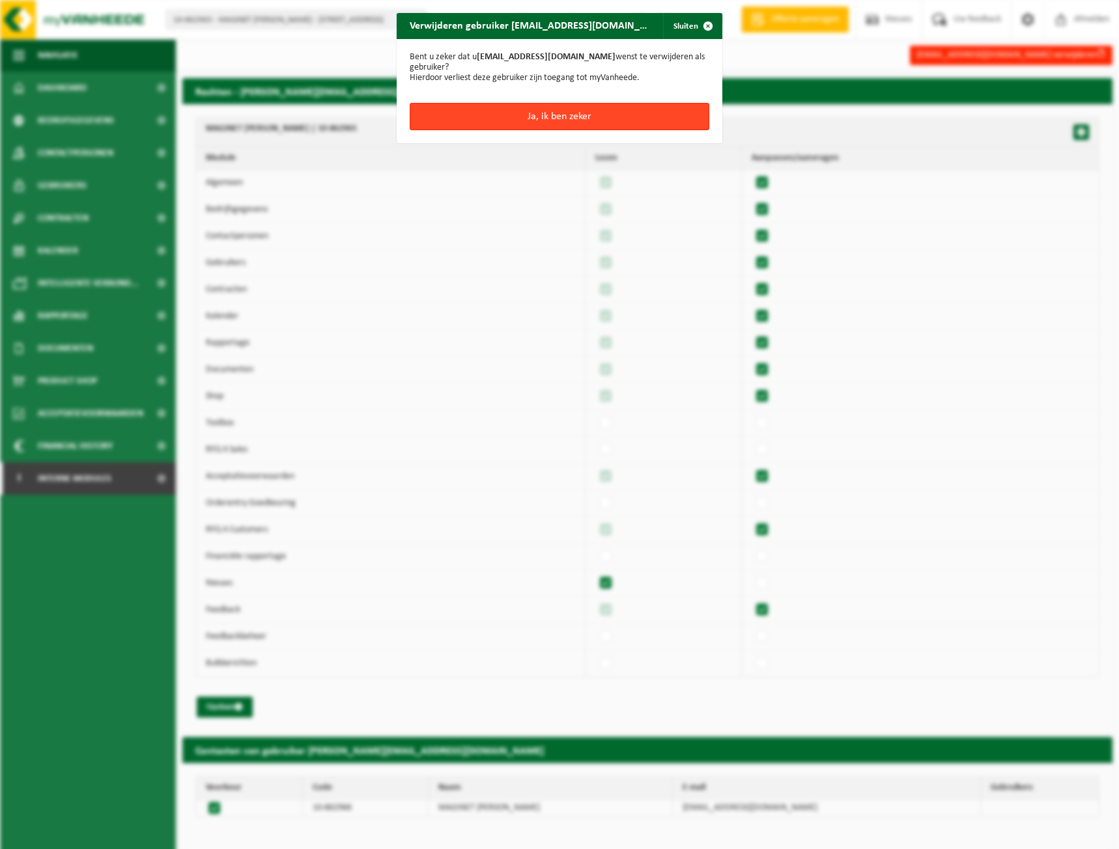
click at [585, 103] on button "Ja, ik ben zeker" at bounding box center [560, 116] width 300 height 27
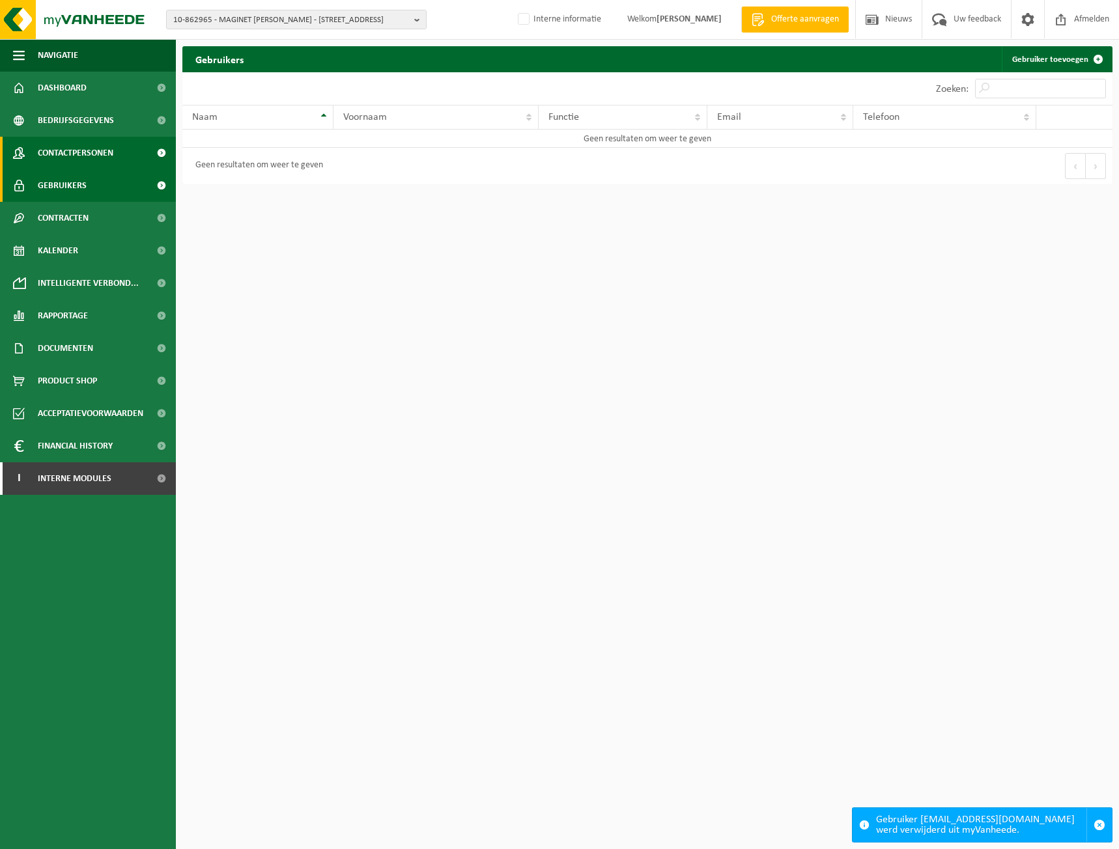
click at [29, 155] on link "Contactpersonen" at bounding box center [88, 153] width 176 height 33
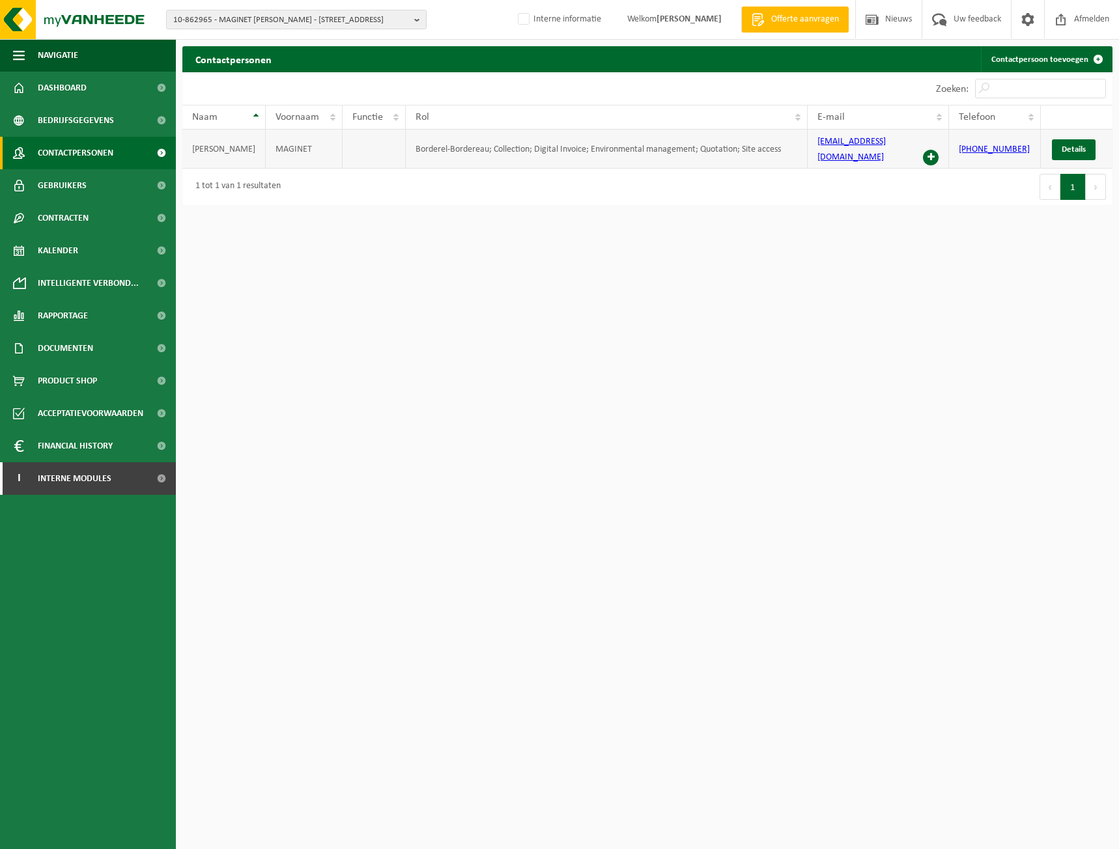
click at [934, 150] on span at bounding box center [931, 158] width 16 height 16
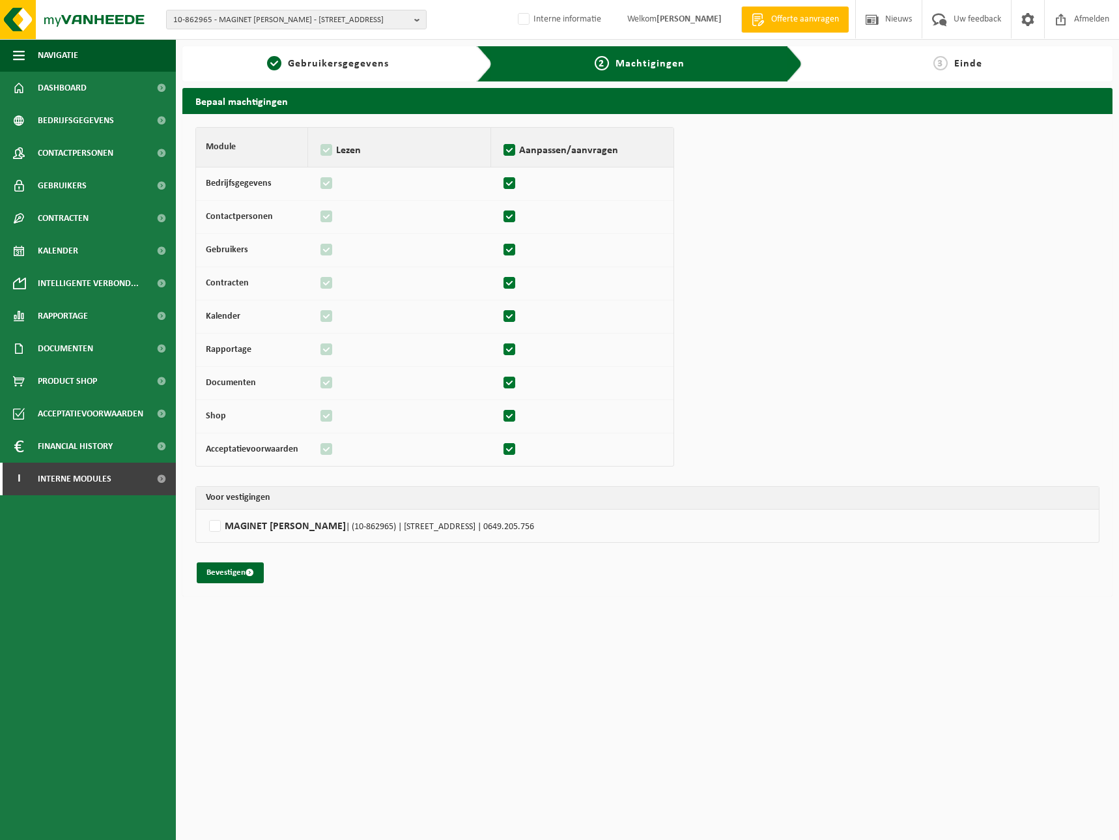
click at [222, 506] on th "Voor vestigingen" at bounding box center [647, 498] width 903 height 23
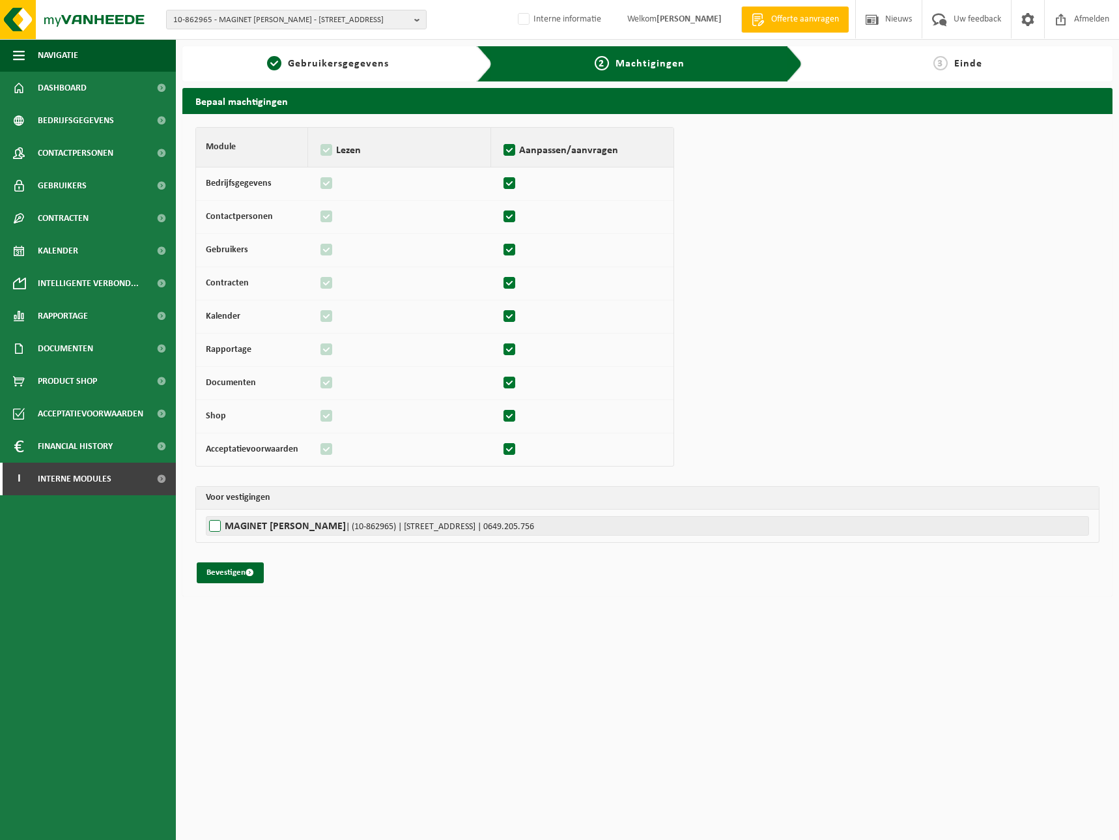
click at [220, 522] on label"] "MAGINET [PERSON_NAME] | (10-862965) | [STREET_ADDRESS] | 0649.205.756" at bounding box center [647, 526] width 883 height 20
click at [220, 522] on input "MAGINET RUDI | (10-862965) | HEIRWEG 38, 9506 IDEGEM | 0649.205.756" at bounding box center [765, 526] width 1119 height 20
checkbox input "true"
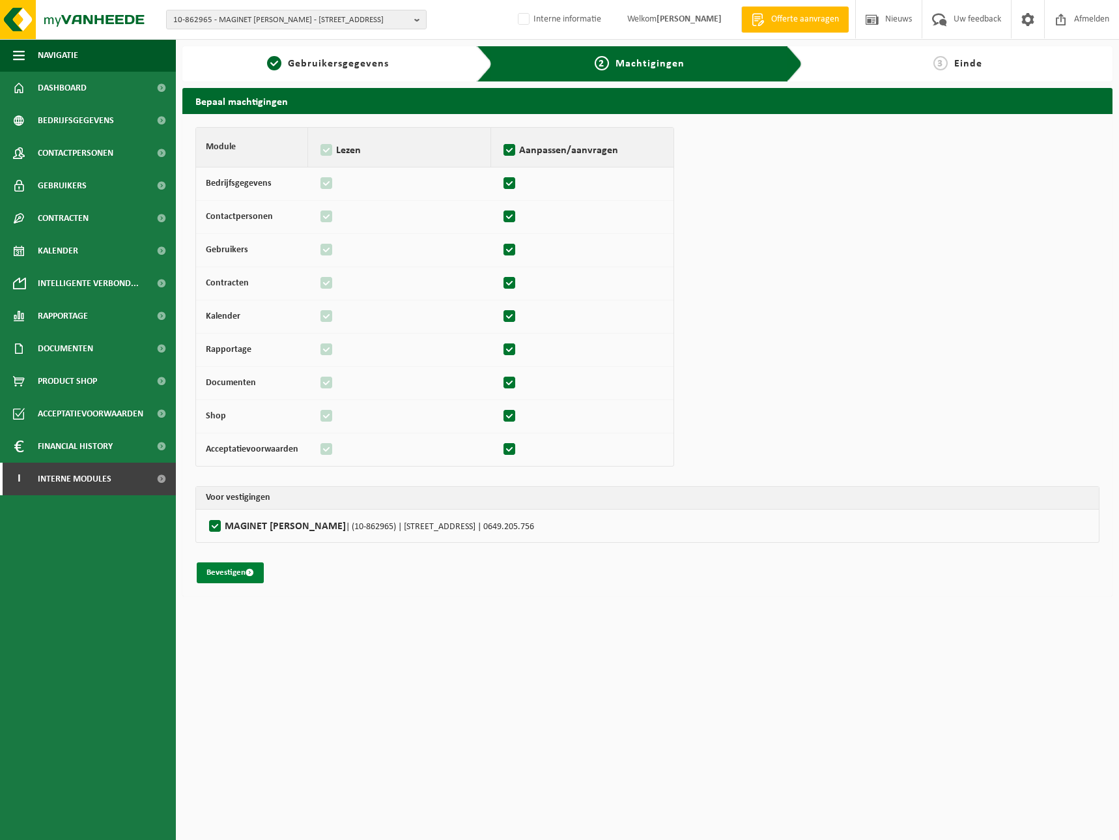
click at [243, 578] on button "Bevestigen" at bounding box center [230, 572] width 67 height 21
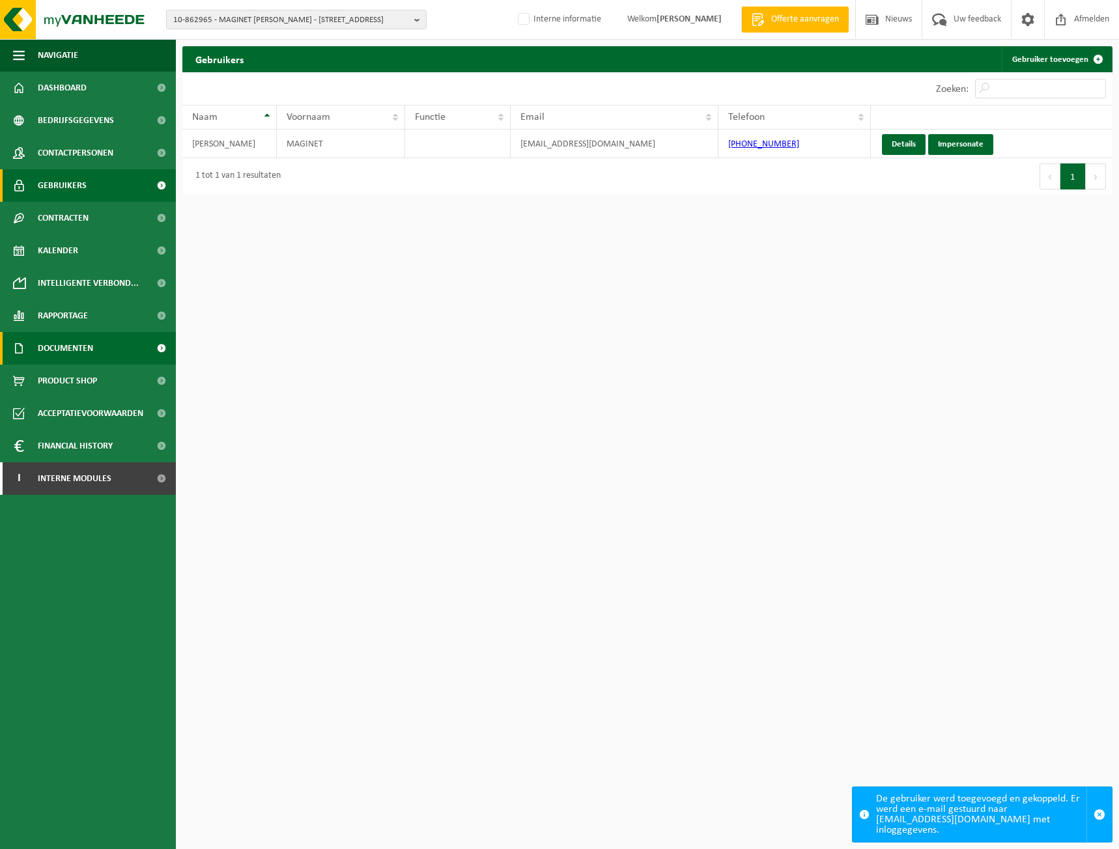
click at [110, 347] on link "Documenten" at bounding box center [88, 348] width 176 height 33
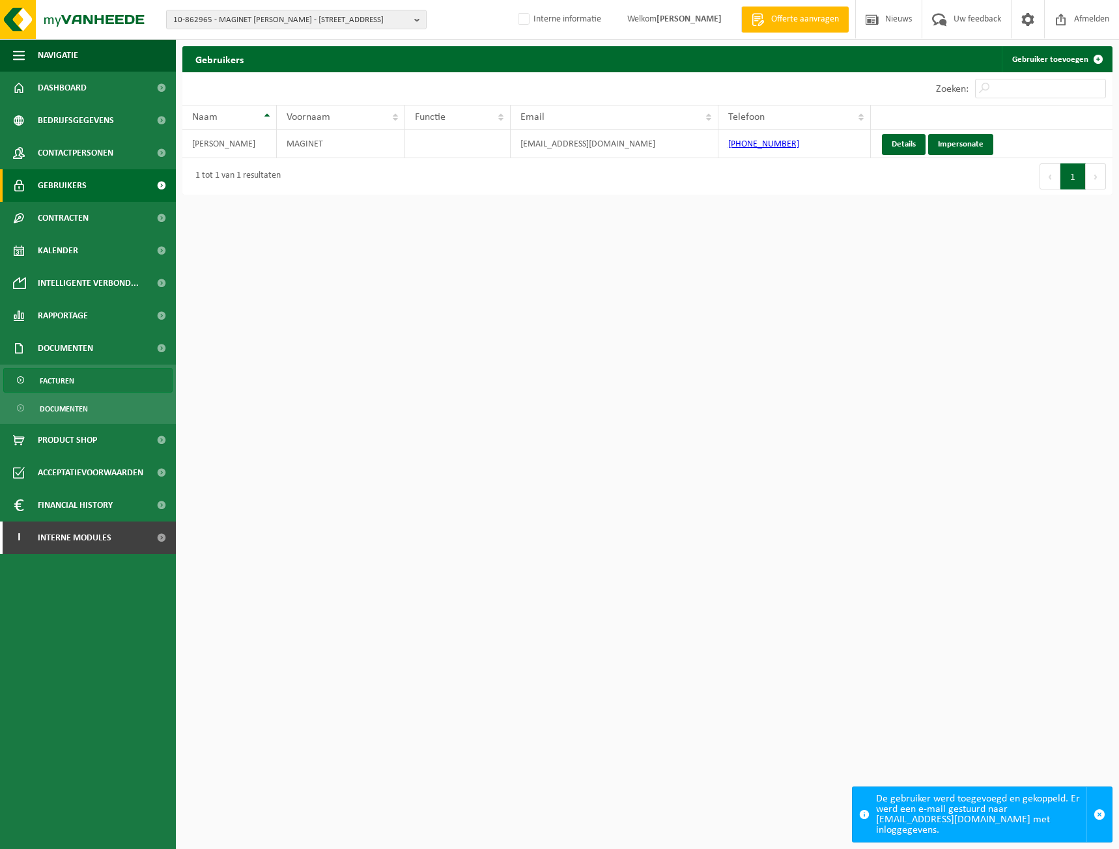
click at [96, 378] on link "Facturen" at bounding box center [87, 380] width 169 height 25
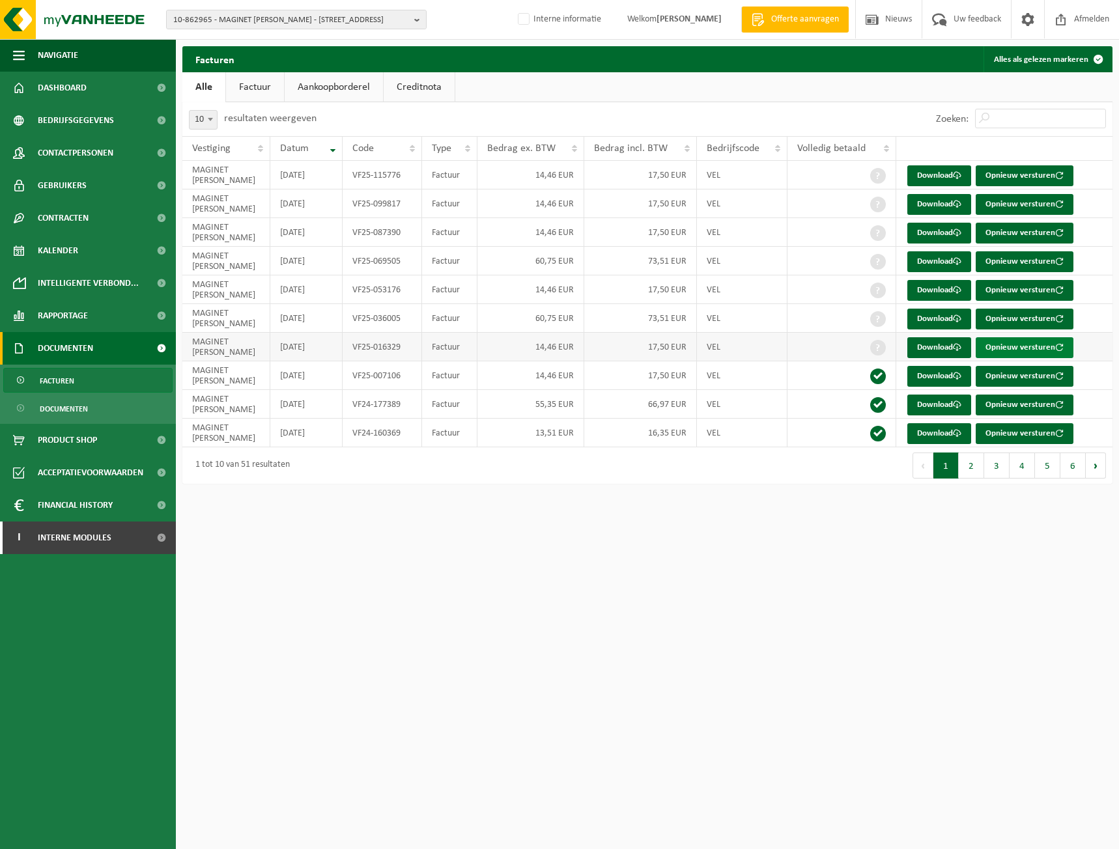
click at [1042, 349] on button "Opnieuw versturen" at bounding box center [1025, 347] width 98 height 21
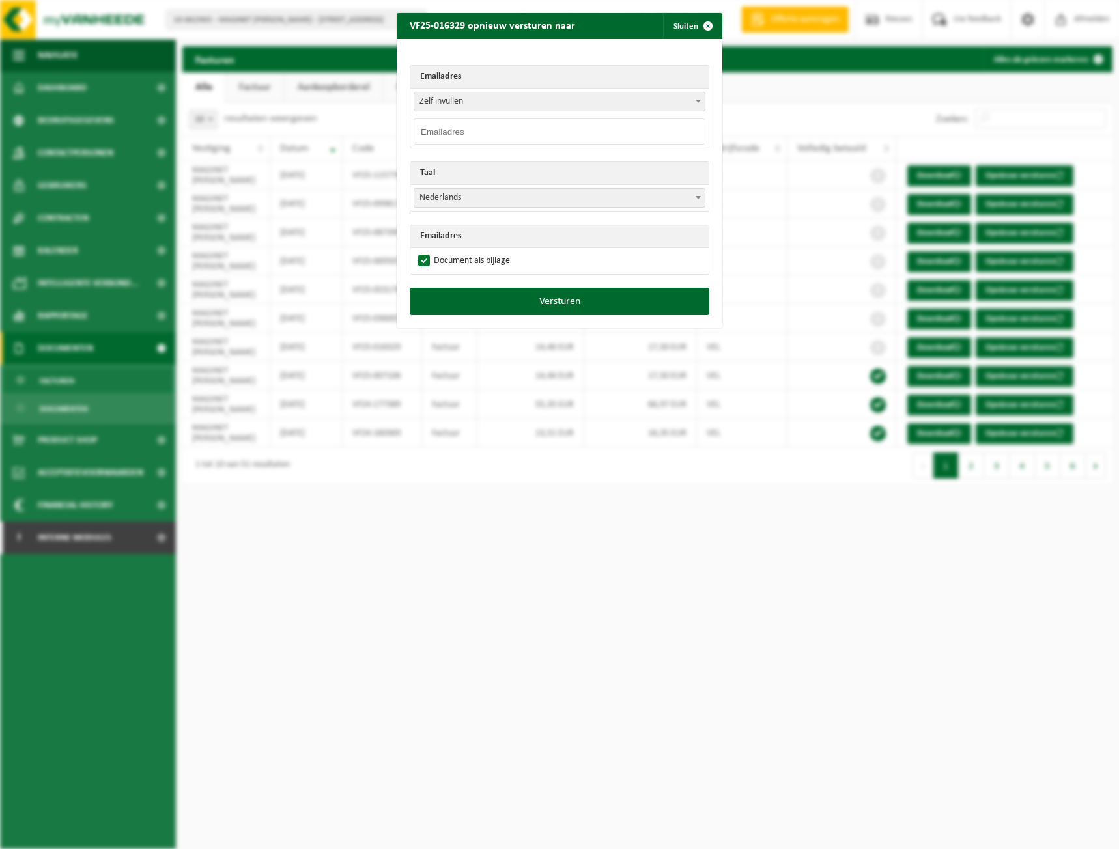
click at [625, 134] on input "email" at bounding box center [560, 132] width 292 height 26
click at [519, 130] on input "email" at bounding box center [560, 132] width 292 height 26
paste input "[EMAIL_ADDRESS][DOMAIN_NAME]"
type input "[EMAIL_ADDRESS][DOMAIN_NAME]"
click at [545, 299] on button "Versturen" at bounding box center [560, 301] width 300 height 27
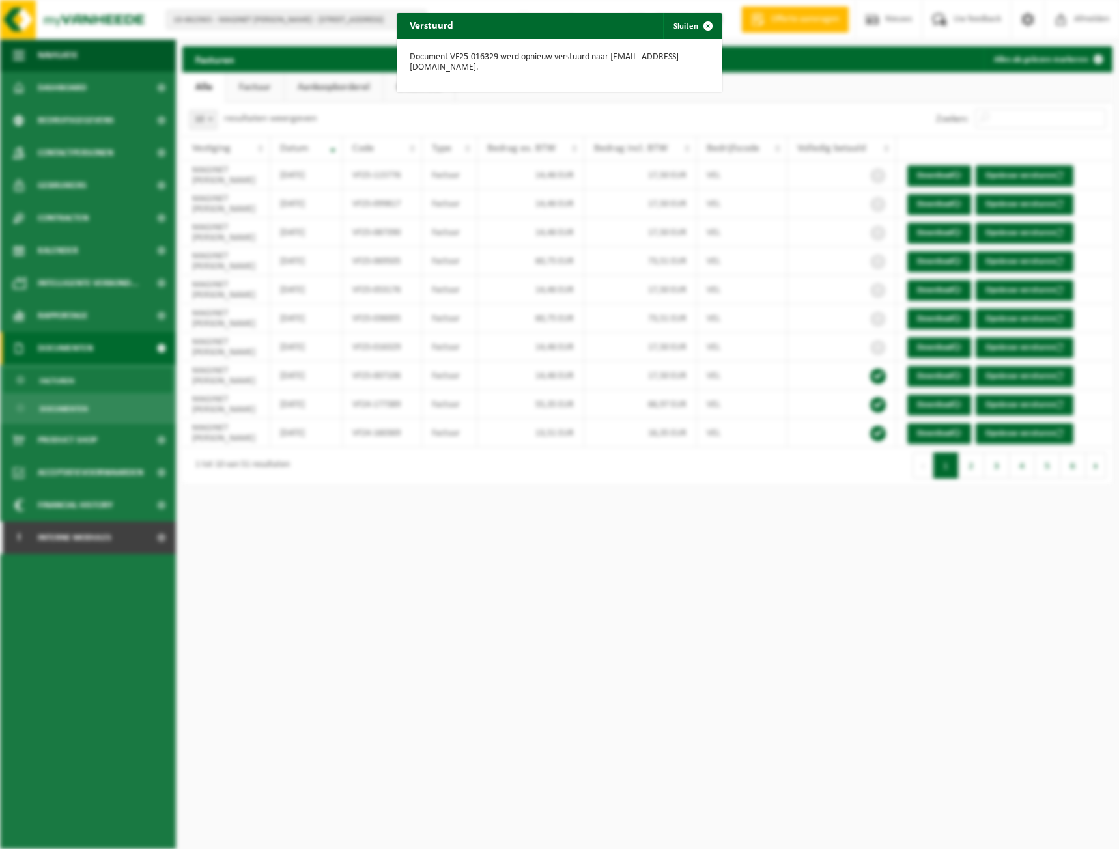
click at [974, 87] on div "Verstuurd Sluiten Document VF25-016329 werd opnieuw verstuurd naar rudi.maginet…" at bounding box center [559, 424] width 1119 height 849
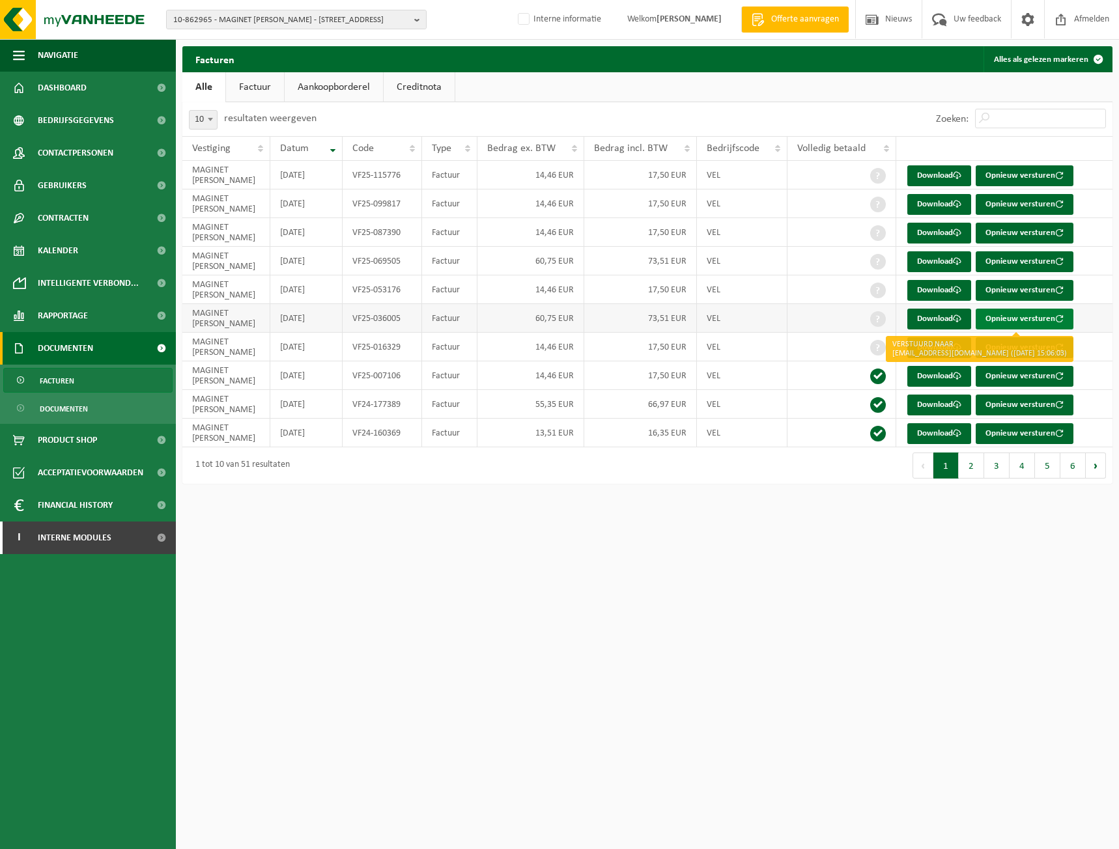
click at [1046, 317] on button "Opnieuw versturen" at bounding box center [1025, 319] width 98 height 21
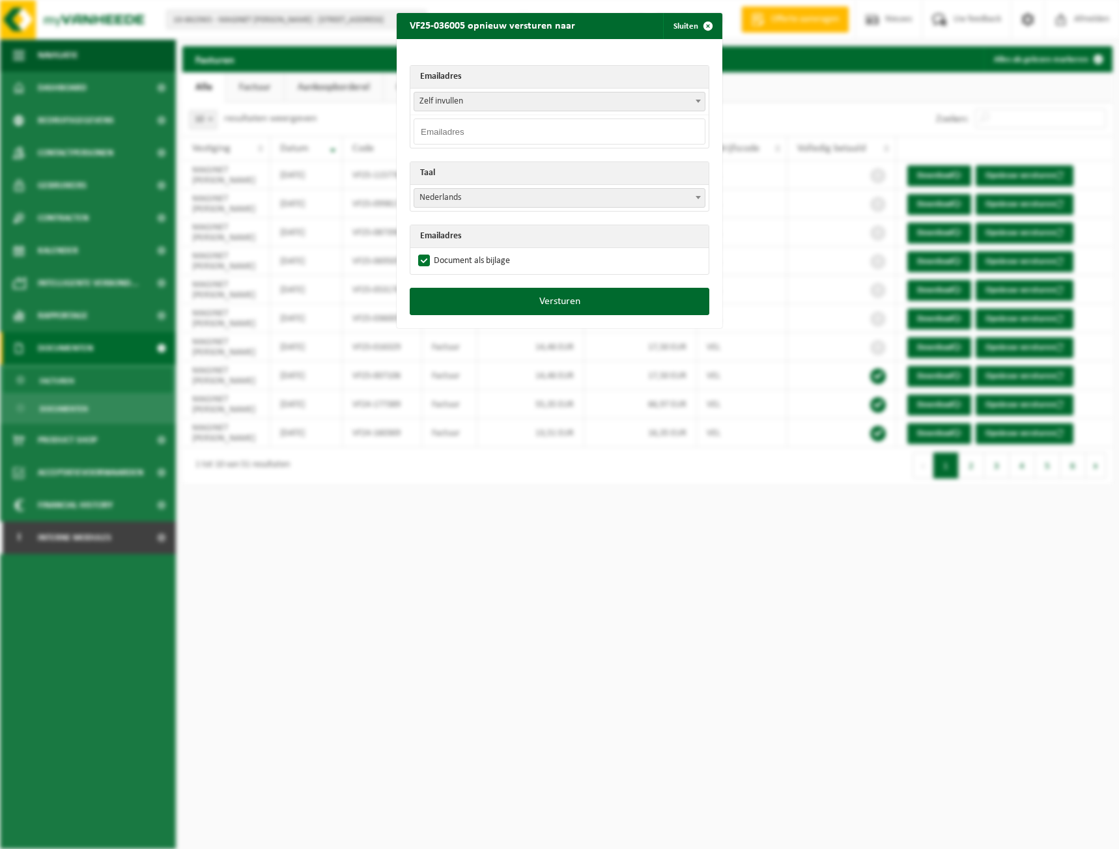
click at [554, 128] on input "email" at bounding box center [560, 132] width 292 height 26
paste input "[EMAIL_ADDRESS][DOMAIN_NAME]"
type input "[EMAIL_ADDRESS][DOMAIN_NAME]"
click at [524, 292] on button "Versturen" at bounding box center [560, 301] width 300 height 27
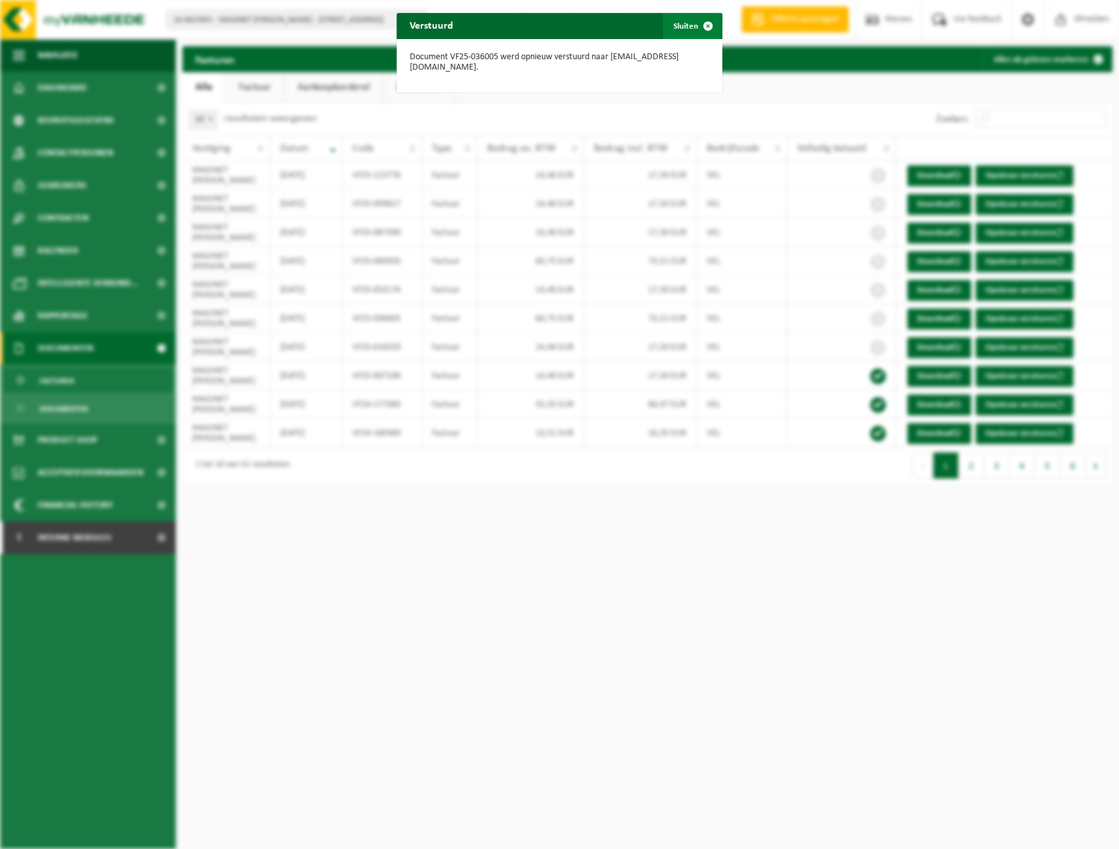
click at [676, 23] on button "Sluiten" at bounding box center [692, 26] width 58 height 26
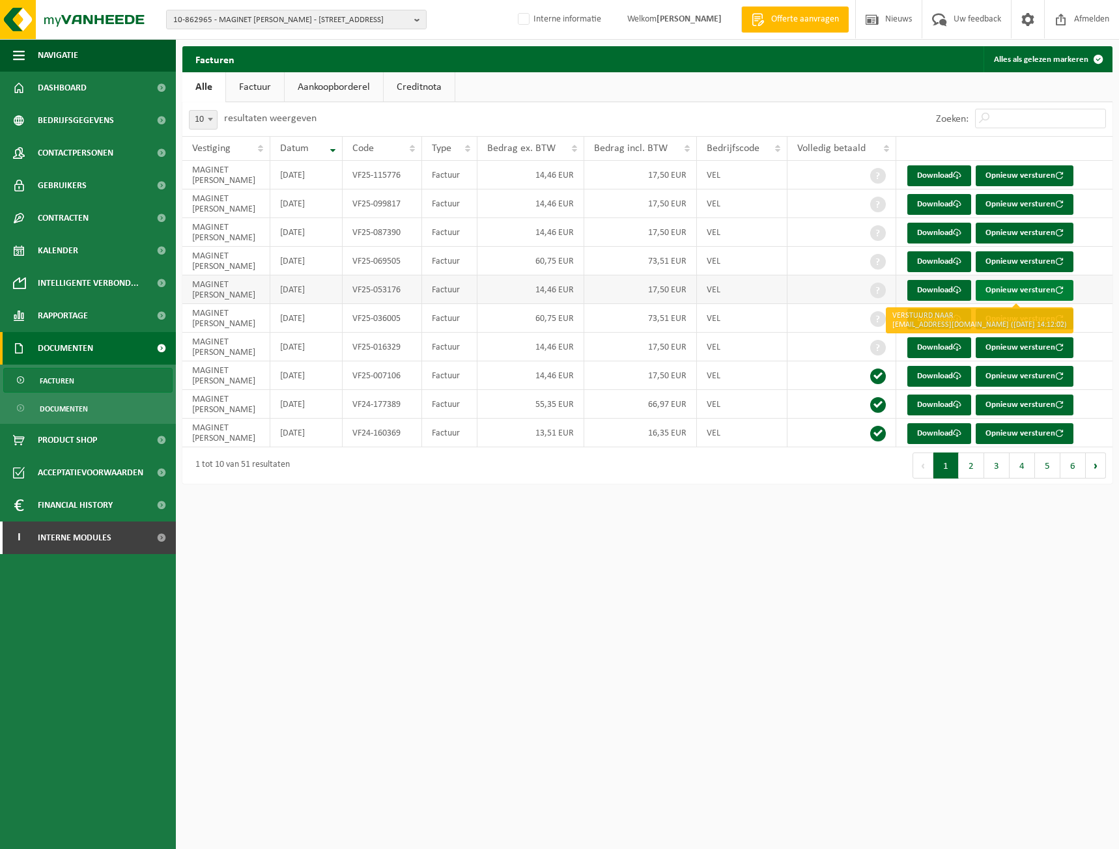
click at [1032, 290] on button "Opnieuw versturen" at bounding box center [1025, 290] width 98 height 21
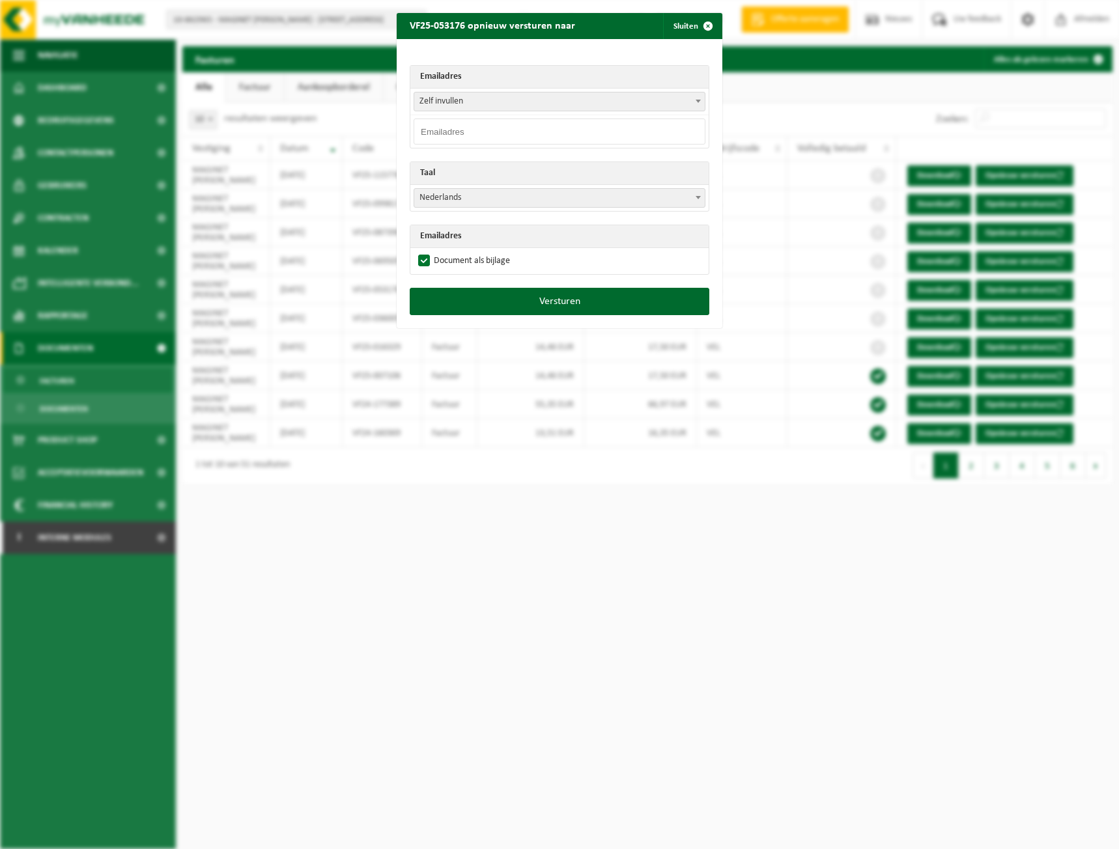
click at [551, 135] on input "email" at bounding box center [560, 132] width 292 height 26
paste input "[EMAIL_ADDRESS][DOMAIN_NAME]"
type input "[EMAIL_ADDRESS][DOMAIN_NAME]"
click at [491, 292] on button "Versturen" at bounding box center [560, 301] width 300 height 27
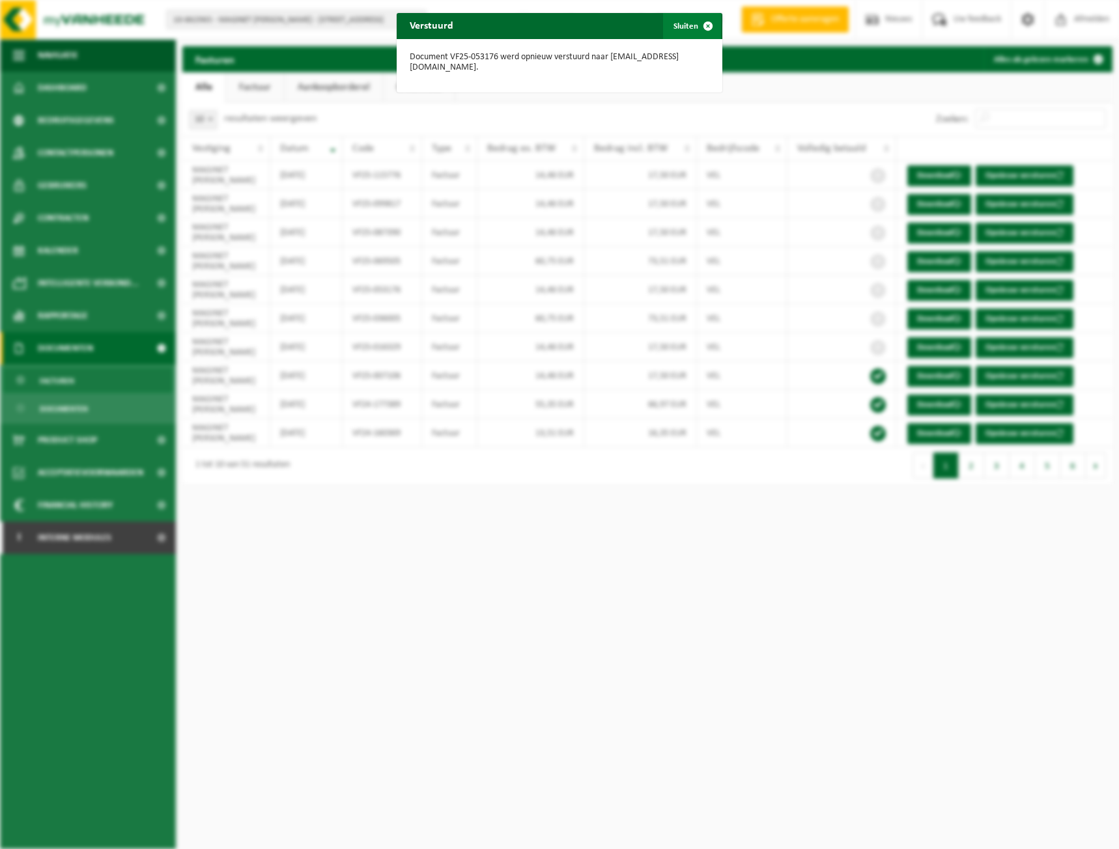
click at [702, 27] on span "button" at bounding box center [708, 26] width 26 height 26
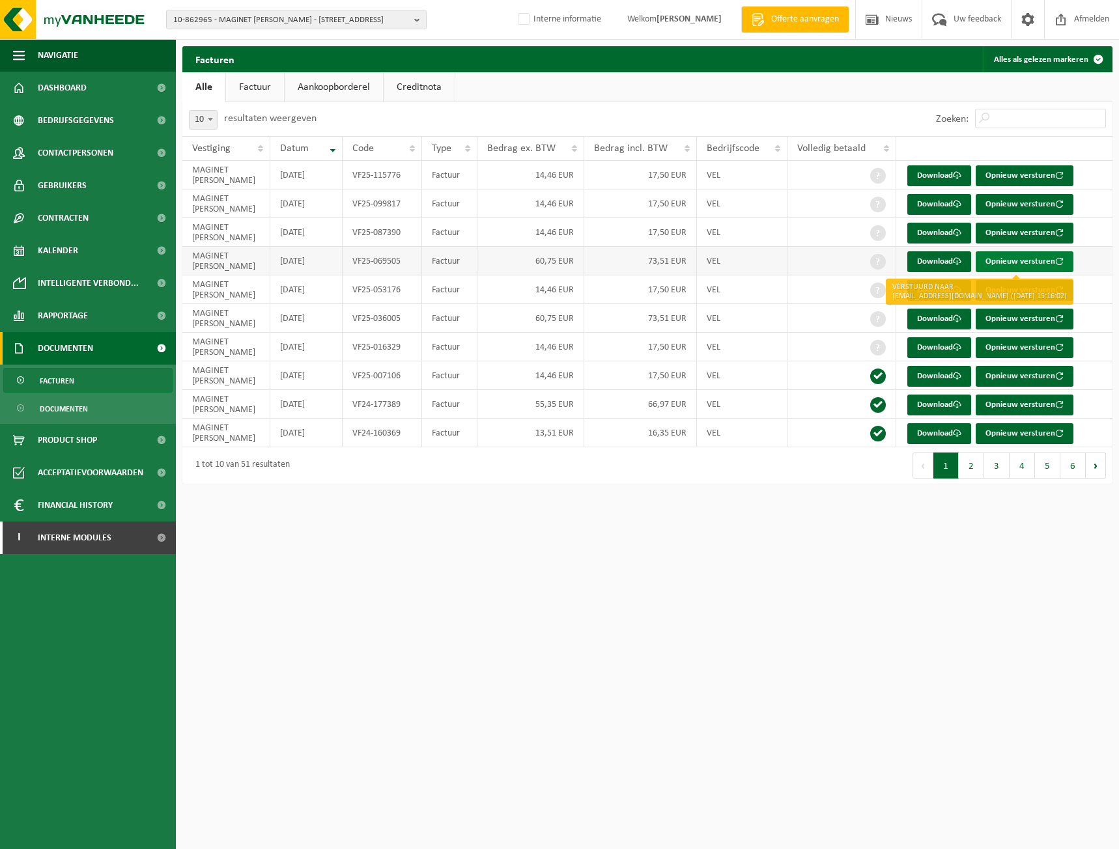
click at [1061, 261] on span "button" at bounding box center [1059, 261] width 8 height 8
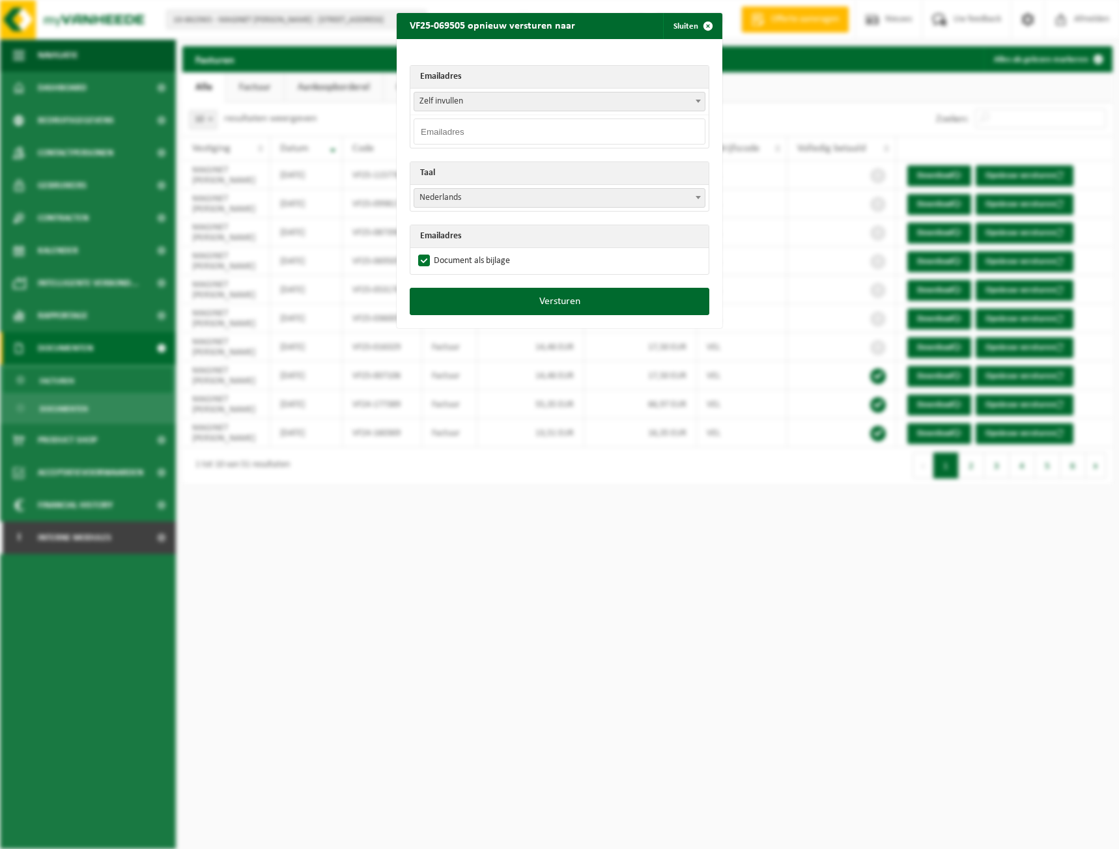
click at [504, 133] on input "email" at bounding box center [560, 132] width 292 height 26
paste input "[EMAIL_ADDRESS][DOMAIN_NAME]"
type input "[EMAIL_ADDRESS][DOMAIN_NAME]"
click at [522, 308] on button "Versturen" at bounding box center [560, 301] width 300 height 27
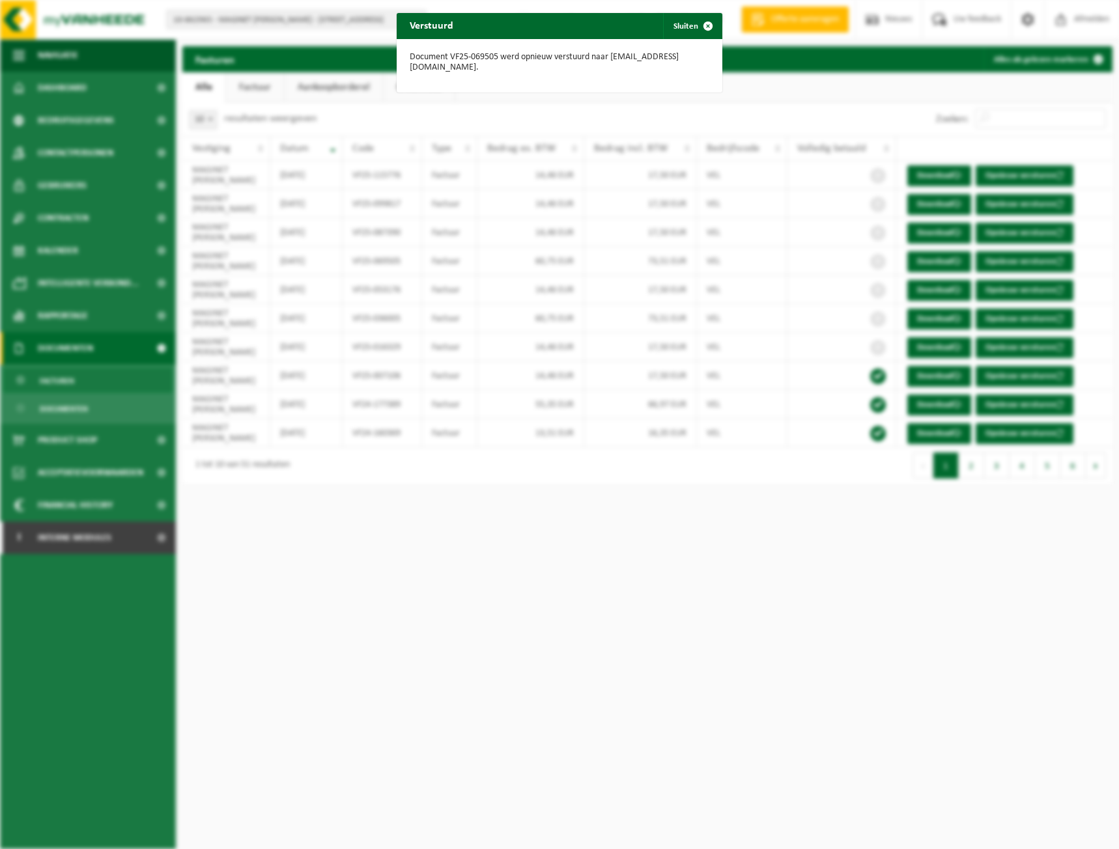
click at [726, 130] on div "Verstuurd Sluiten Document VF25-069505 werd opnieuw verstuurd naar rudi.maginet…" at bounding box center [559, 424] width 1119 height 849
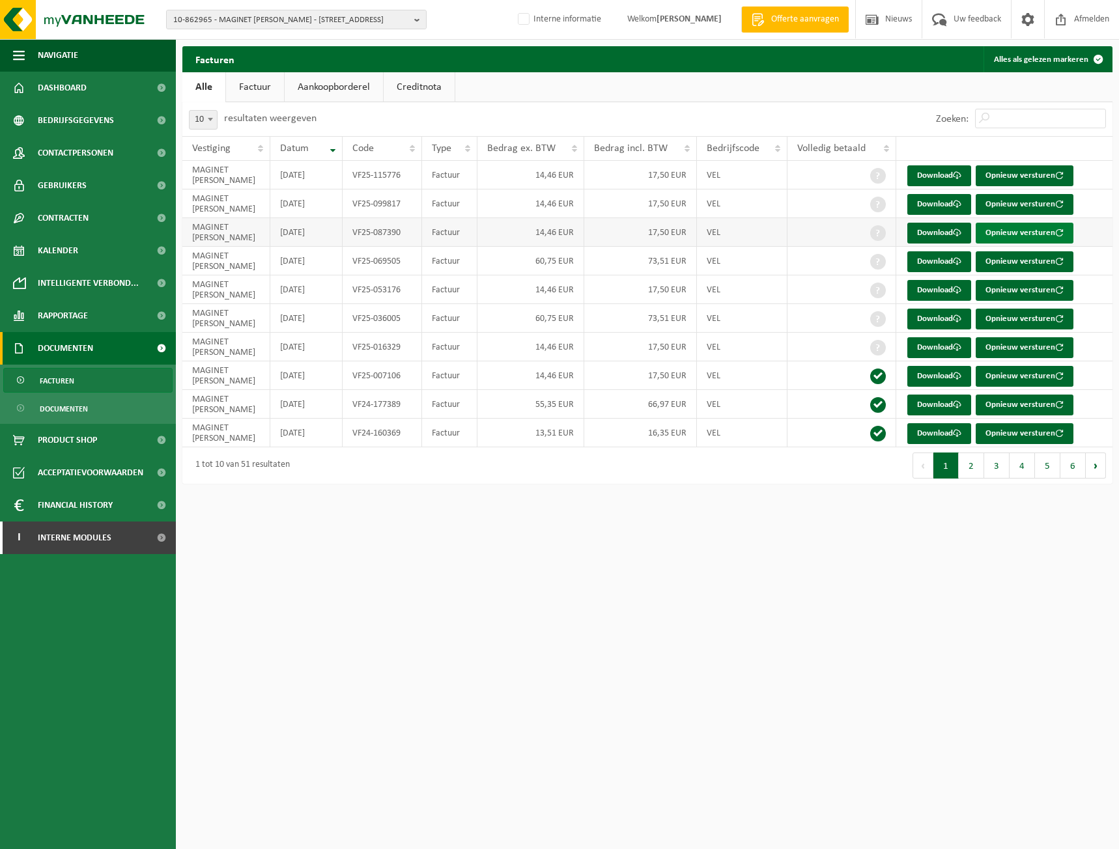
click at [1057, 227] on button "Opnieuw versturen" at bounding box center [1025, 233] width 98 height 21
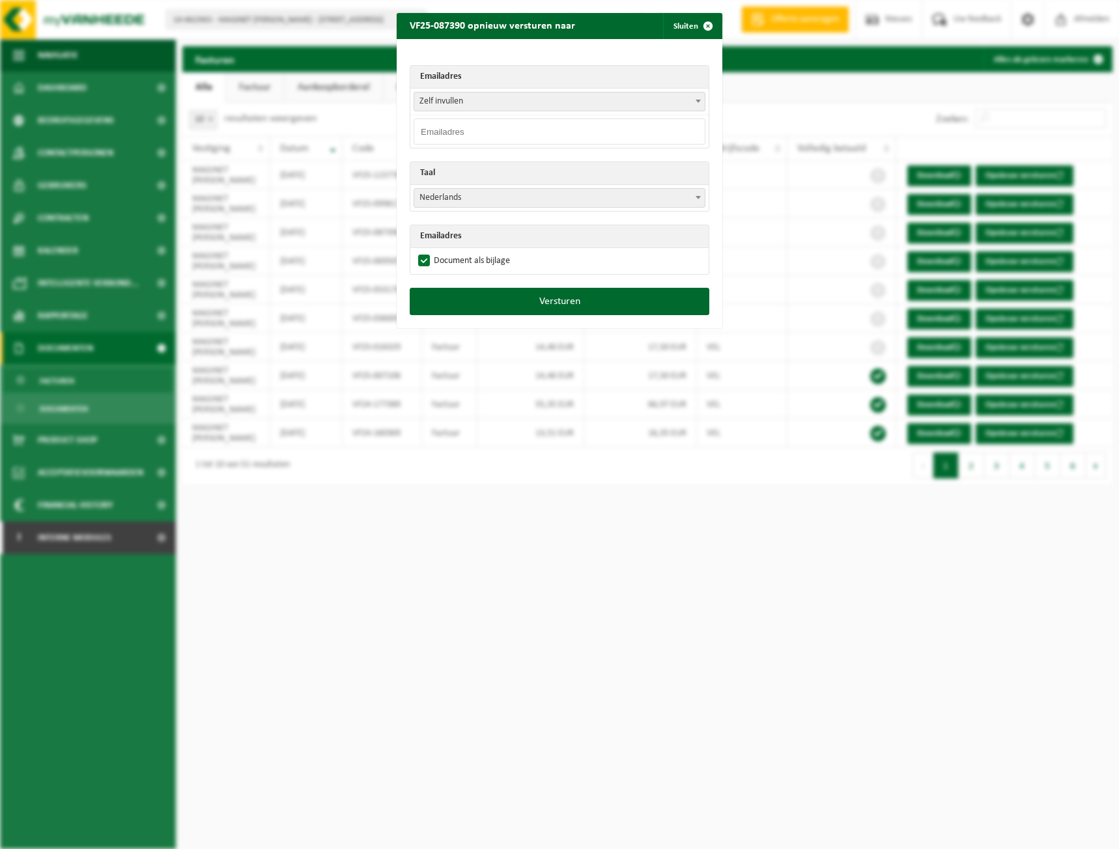
click at [549, 136] on input "email" at bounding box center [560, 132] width 292 height 26
paste input "[EMAIL_ADDRESS][DOMAIN_NAME]"
type input "[EMAIL_ADDRESS][DOMAIN_NAME]"
click at [565, 300] on button "Versturen" at bounding box center [560, 301] width 300 height 27
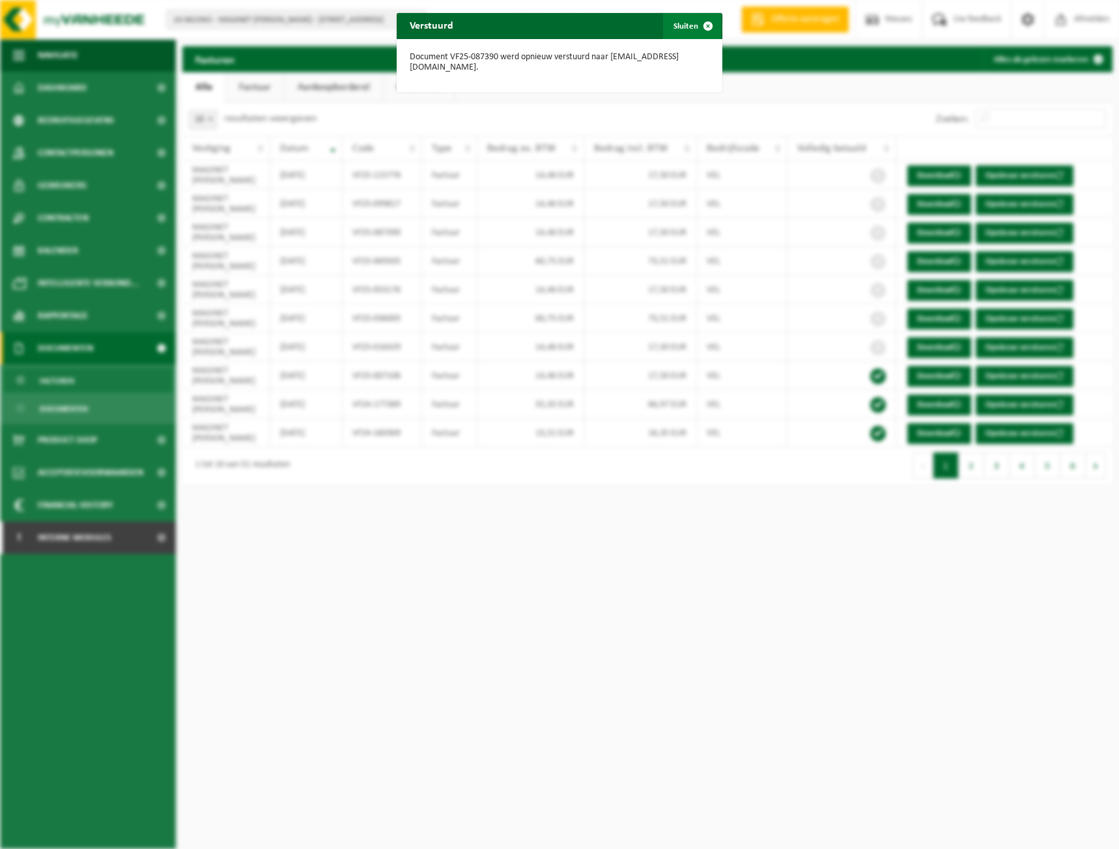
click at [679, 20] on button "Sluiten" at bounding box center [692, 26] width 58 height 26
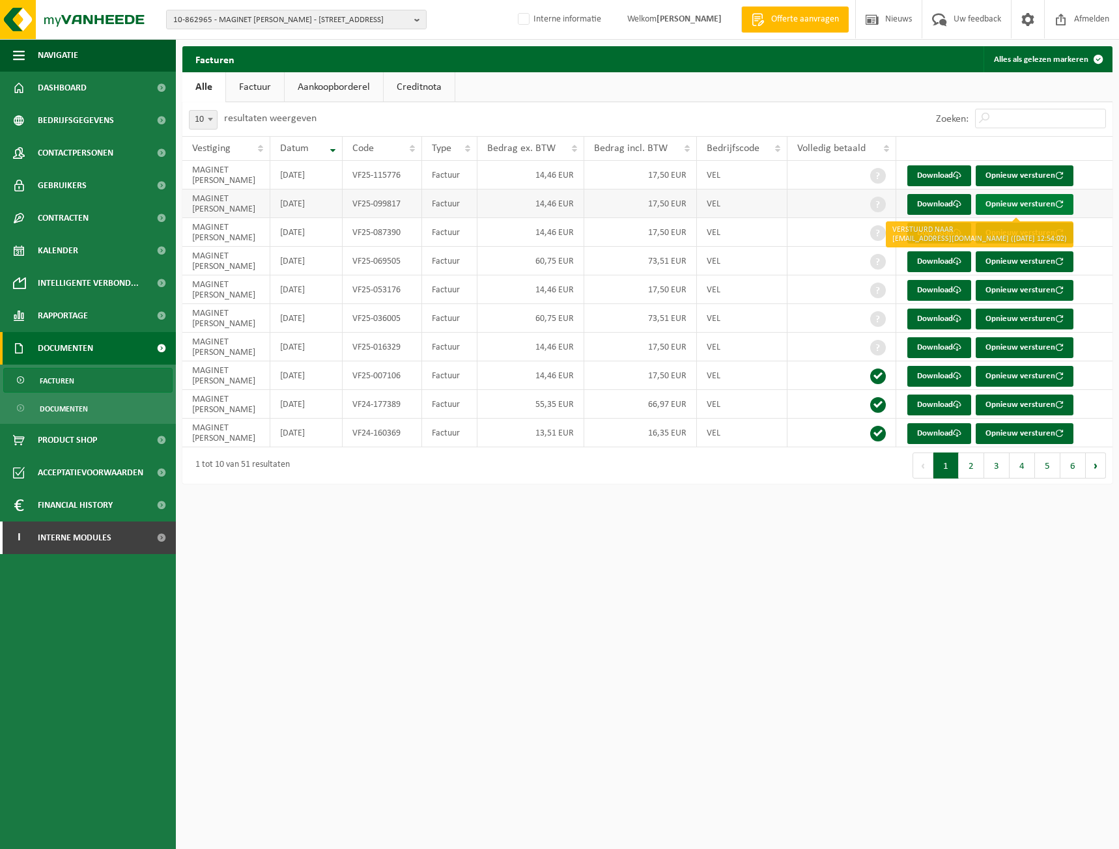
click at [1037, 207] on button "Opnieuw versturen" at bounding box center [1025, 204] width 98 height 21
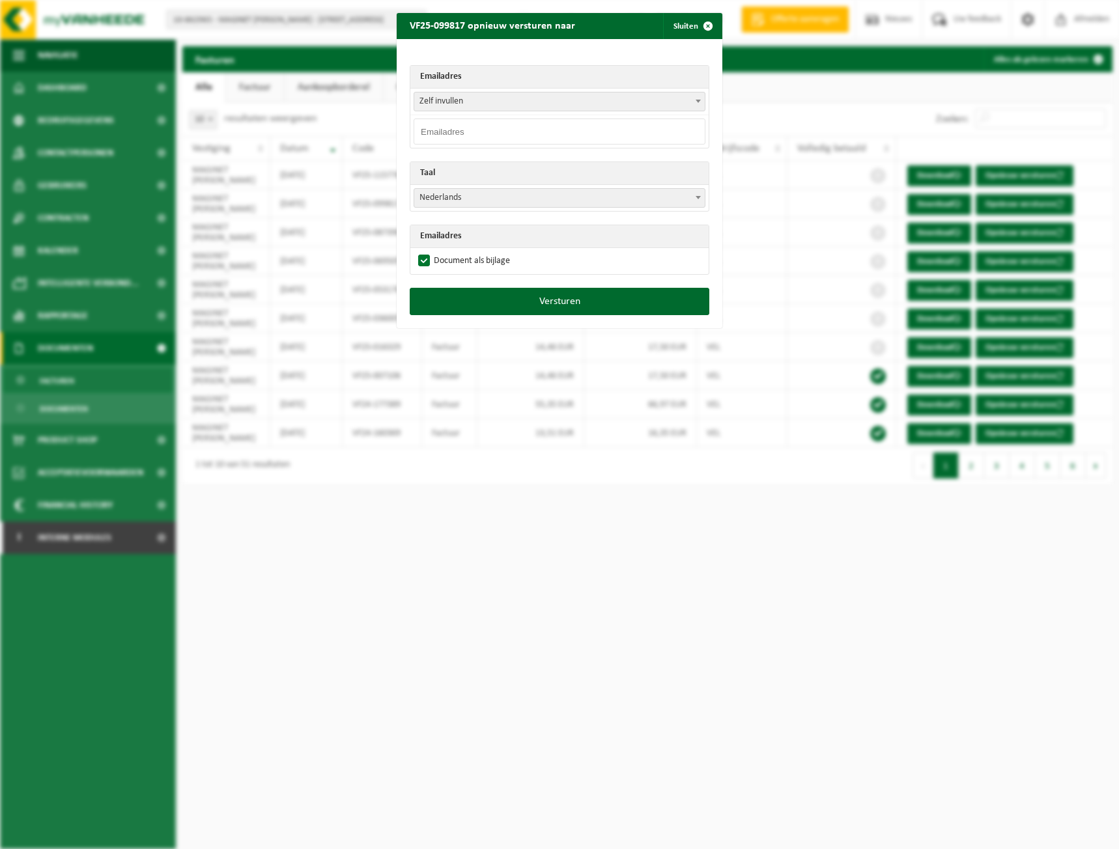
click at [561, 134] on input "email" at bounding box center [560, 132] width 292 height 26
paste input "[EMAIL_ADDRESS][DOMAIN_NAME]"
type input "[EMAIL_ADDRESS][DOMAIN_NAME]"
click at [551, 304] on button "Versturen" at bounding box center [560, 301] width 300 height 27
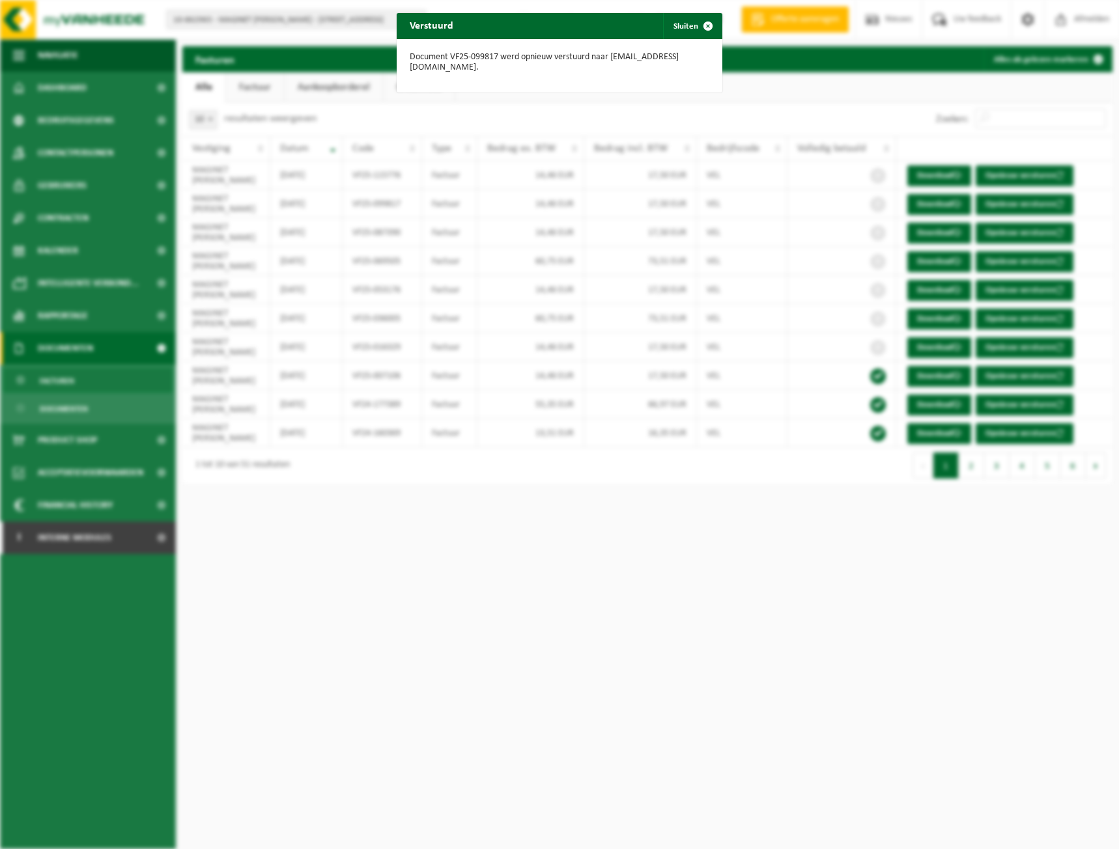
click at [689, 42] on div "Document VF25-099817 werd opnieuw verstuurd naar rudi.maginet@telenet.be." at bounding box center [560, 65] width 326 height 53
click at [695, 31] on span "button" at bounding box center [708, 26] width 26 height 26
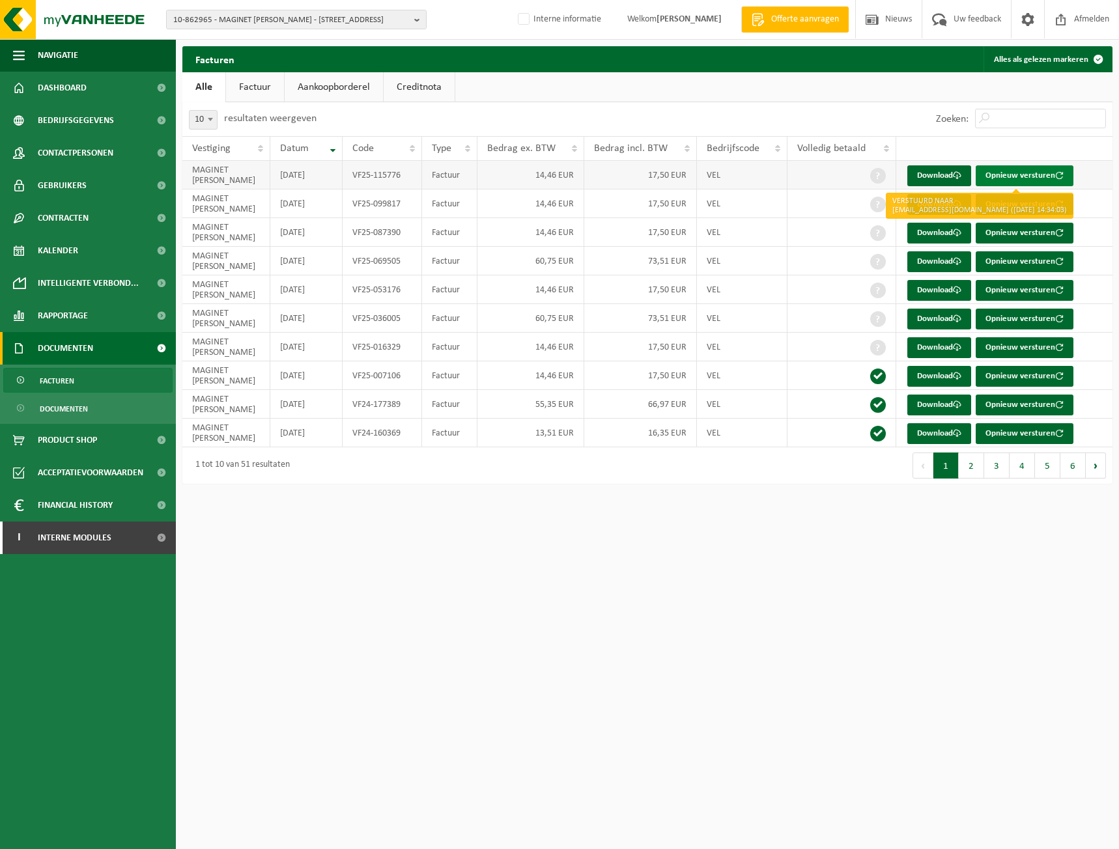
click at [1045, 171] on button "Opnieuw versturen" at bounding box center [1025, 175] width 98 height 21
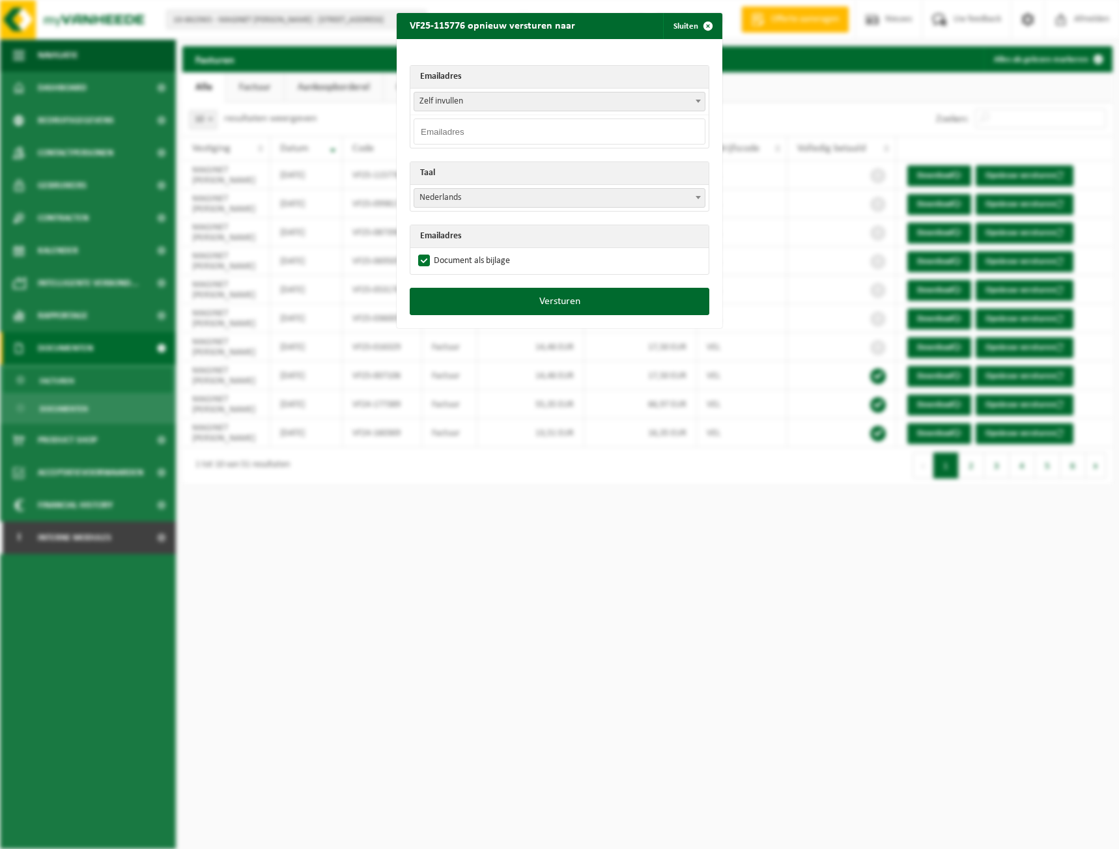
click at [510, 134] on input "email" at bounding box center [560, 132] width 292 height 26
paste input "[EMAIL_ADDRESS][DOMAIN_NAME]"
type input "[EMAIL_ADDRESS][DOMAIN_NAME]"
click at [519, 292] on button "Versturen" at bounding box center [560, 301] width 300 height 27
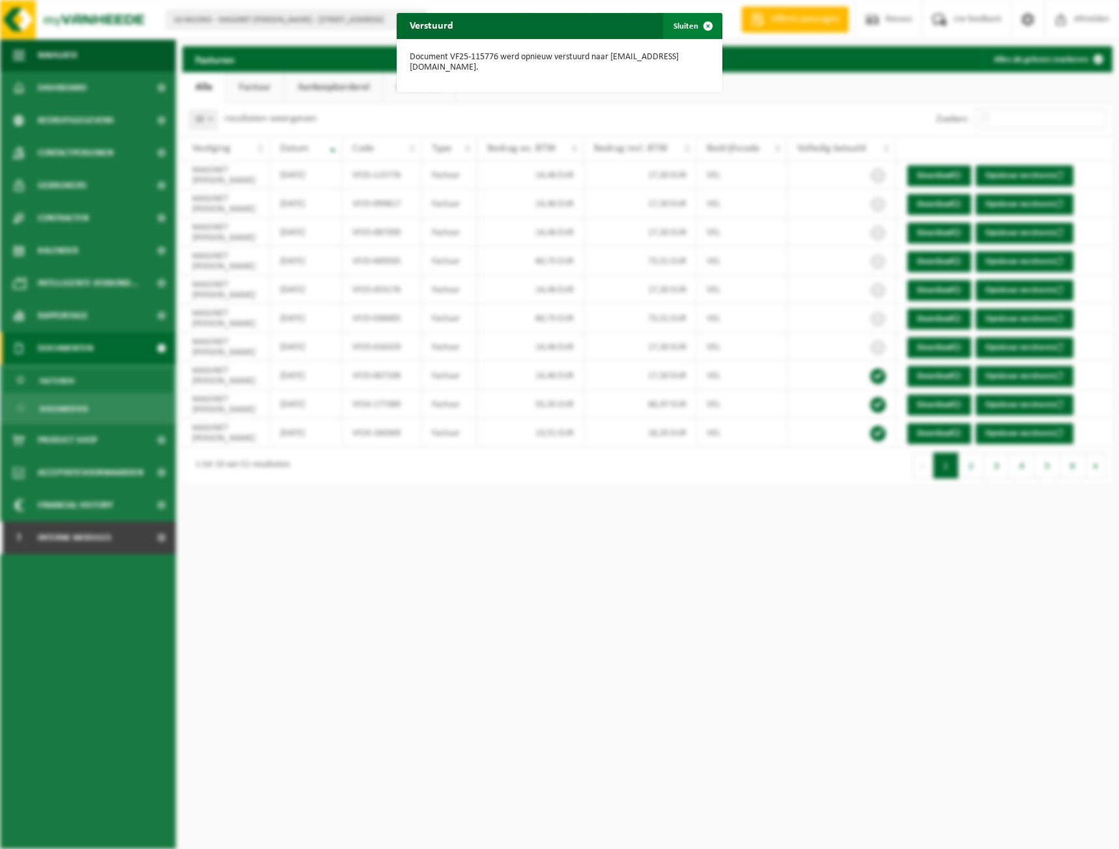
click at [663, 35] on button "Sluiten" at bounding box center [692, 26] width 58 height 26
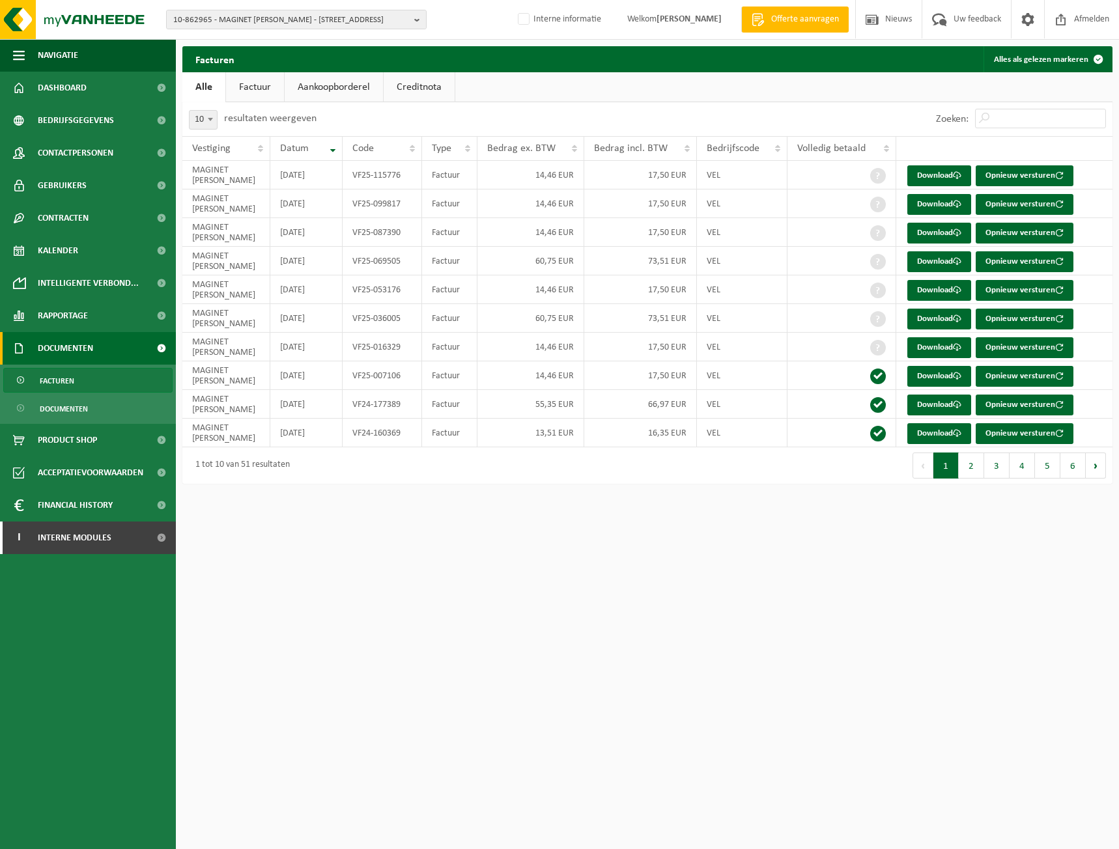
click at [753, 704] on div "10-862965 - MAGINET RUDI - 9506 IDEGEM, HEIRWEG 38 10-862965 - MAGINET RUDI - 9…" at bounding box center [559, 424] width 1119 height 849
click at [78, 143] on span "Contactpersonen" at bounding box center [76, 153] width 76 height 33
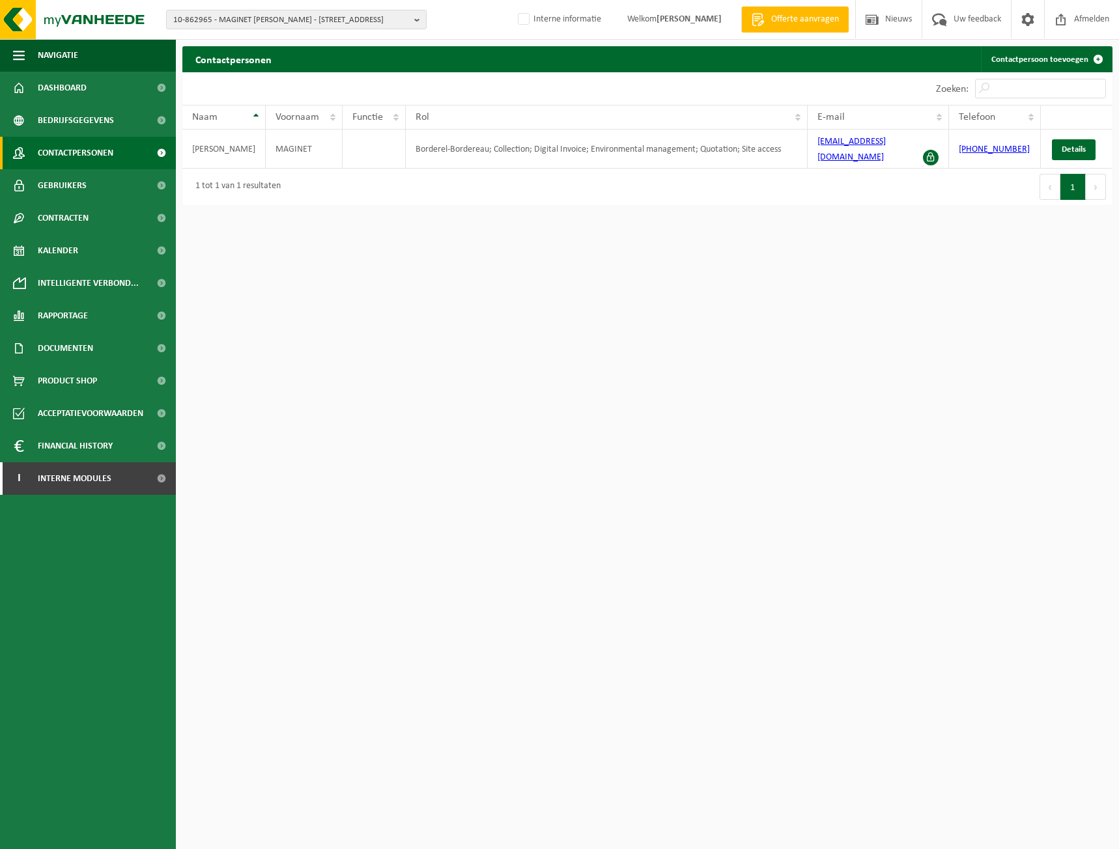
click at [800, 550] on html "10-862965 - MAGINET RUDI - 9506 IDEGEM, HEIRWEG 38 10-862965 - MAGINET RUDI - 9…" at bounding box center [559, 424] width 1119 height 849
click at [485, 512] on html "10-862965 - MAGINET RUDI - 9506 IDEGEM, HEIRWEG 38 10-862965 - MAGINET RUDI - 9…" at bounding box center [559, 424] width 1119 height 849
click at [89, 170] on link "Gebruikers" at bounding box center [88, 185] width 176 height 33
click at [1064, 139] on link "Details" at bounding box center [1074, 149] width 44 height 21
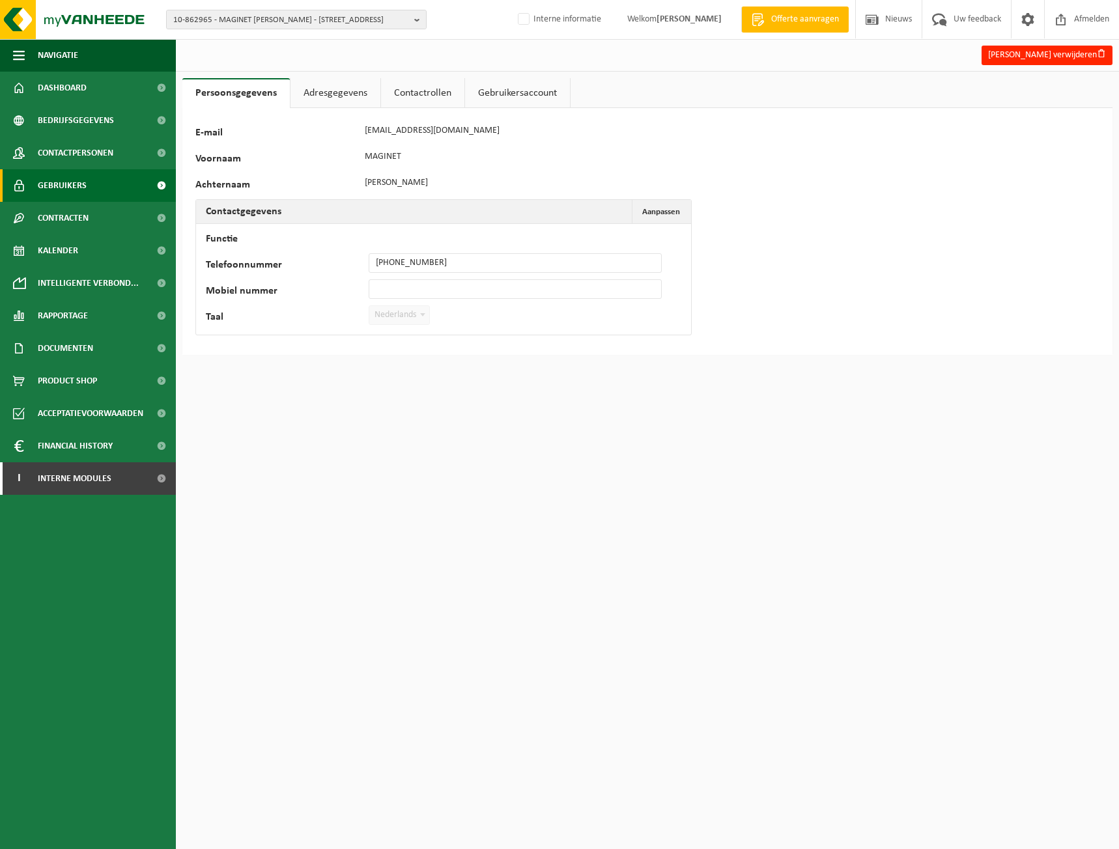
click at [94, 184] on link "Gebruikers" at bounding box center [88, 185] width 176 height 33
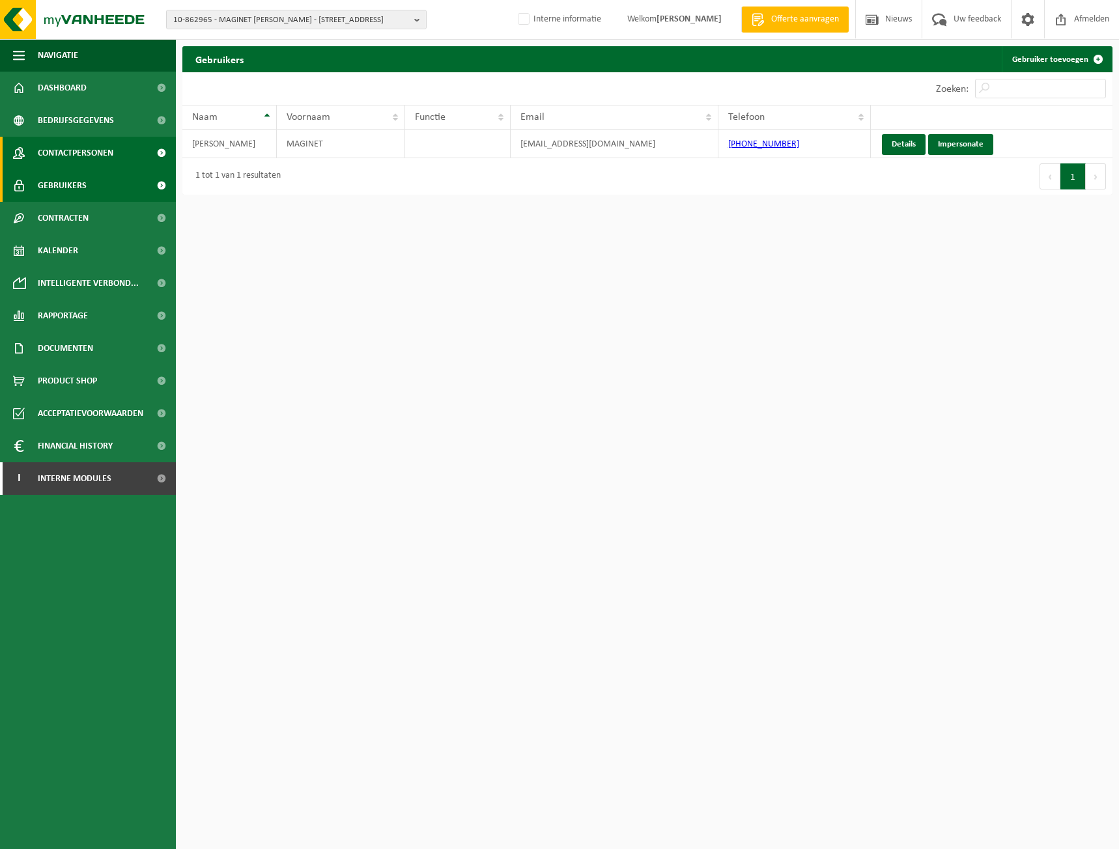
click at [67, 154] on span "Contactpersonen" at bounding box center [76, 153] width 76 height 33
